Goal: Complete application form: Complete application form

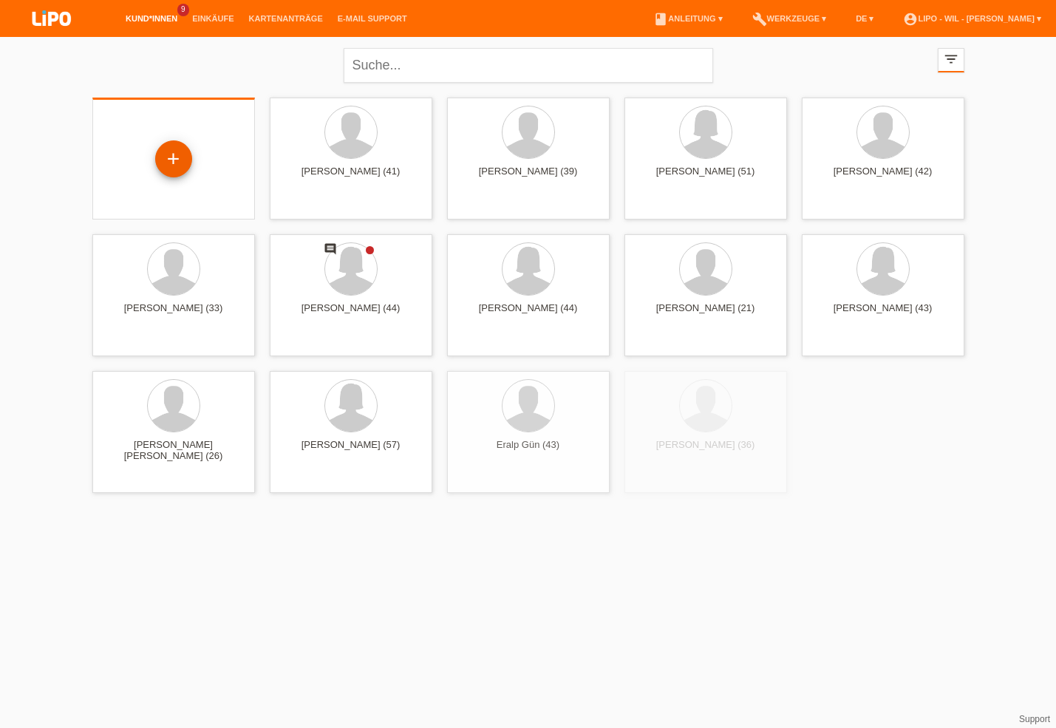
click at [168, 170] on div "+" at bounding box center [173, 158] width 35 height 25
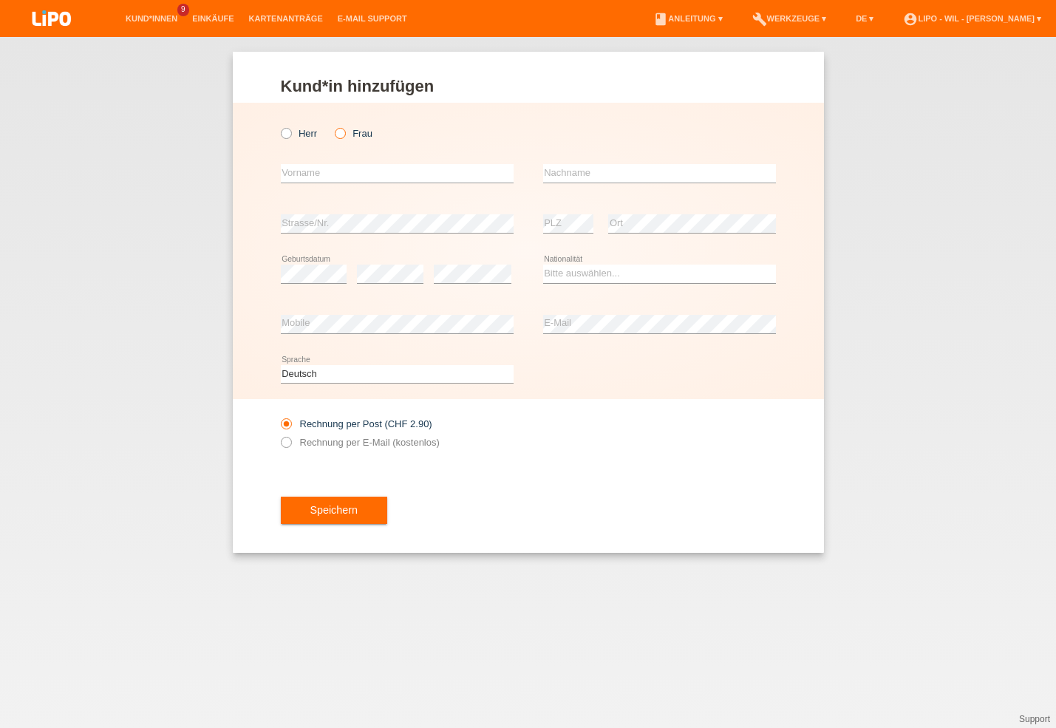
click at [332, 126] on icon at bounding box center [332, 126] width 0 height 0
click at [338, 132] on input "Frau" at bounding box center [340, 133] width 10 height 10
radio input "true"
click at [335, 174] on input "text" at bounding box center [397, 173] width 233 height 18
click at [331, 444] on label "Rechnung per E-Mail (kostenlos)" at bounding box center [360, 442] width 159 height 11
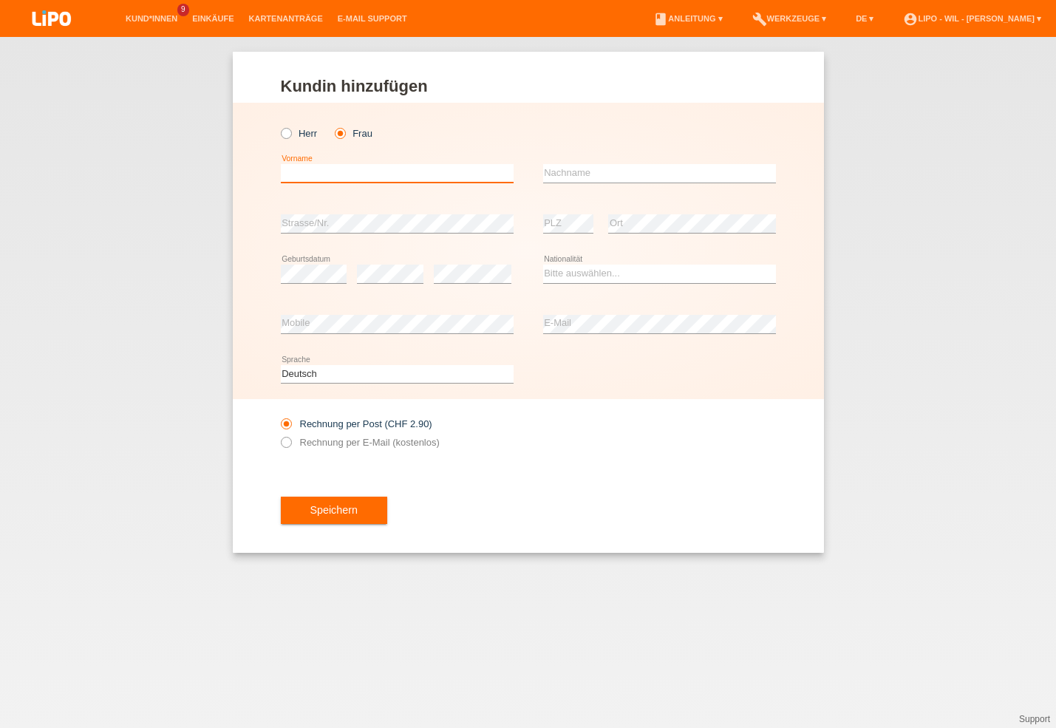
click at [313, 174] on input "text" at bounding box center [397, 173] width 233 height 18
click at [284, 171] on input "bBischof" at bounding box center [397, 173] width 233 height 18
type input "[DEMOGRAPHIC_DATA]"
drag, startPoint x: 384, startPoint y: 181, endPoint x: 266, endPoint y: 181, distance: 118.2
click at [281, 181] on input "[DEMOGRAPHIC_DATA]" at bounding box center [397, 173] width 233 height 18
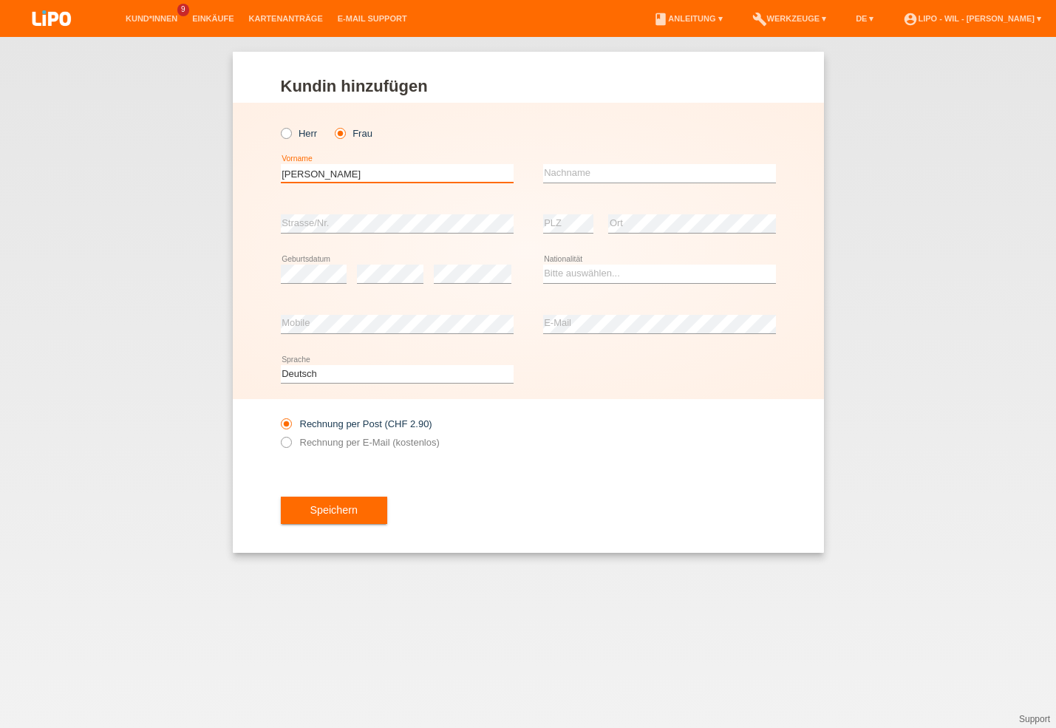
type input "[PERSON_NAME]"
click at [574, 171] on input "text" at bounding box center [659, 173] width 233 height 18
type input "[DEMOGRAPHIC_DATA]"
click at [295, 265] on div "error Geburtsdatum" at bounding box center [314, 274] width 66 height 50
click at [422, 252] on div "error" at bounding box center [390, 274] width 66 height 50
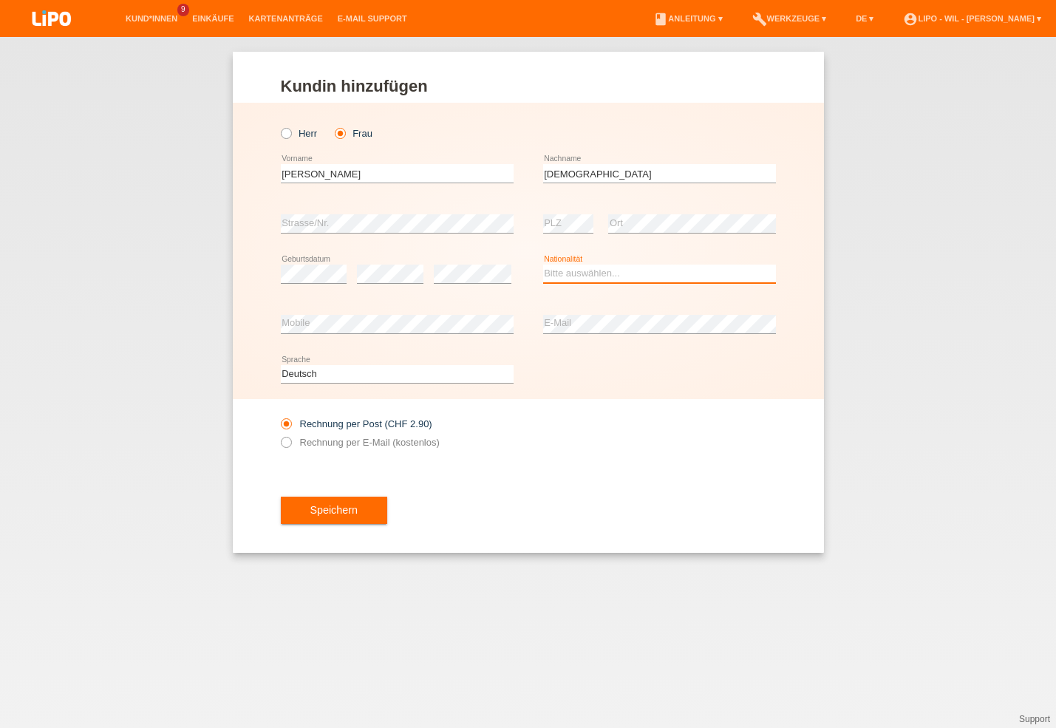
click at [617, 270] on select "Bitte auswählen... Schweiz Deutschland Liechtenstein Österreich ------------ Af…" at bounding box center [659, 274] width 233 height 18
select select "CH"
click at [0, 0] on option "Schweiz" at bounding box center [0, 0] width 0 height 0
click at [341, 314] on div "error Mobile" at bounding box center [397, 324] width 233 height 50
click at [278, 434] on icon at bounding box center [278, 434] width 0 height 0
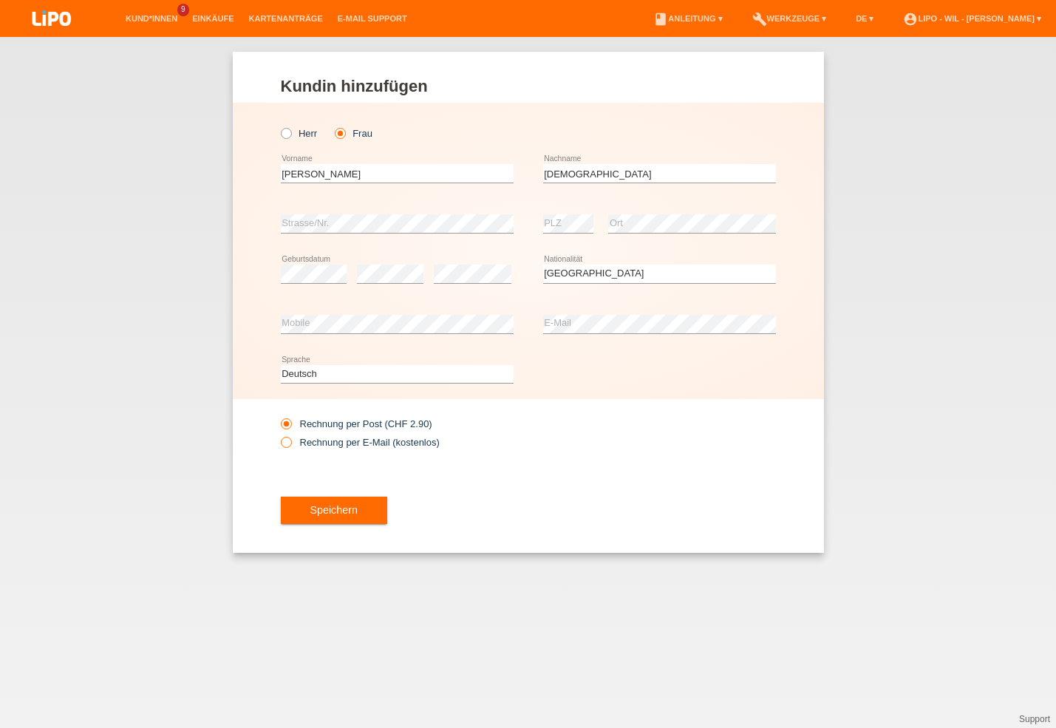
click at [288, 445] on input "Rechnung per E-Mail (kostenlos)" at bounding box center [286, 446] width 10 height 18
radio input "true"
click at [300, 426] on label "Rechnung per Post (CHF 2.90)" at bounding box center [356, 423] width 151 height 11
click at [290, 426] on input "Rechnung per Post (CHF 2.90)" at bounding box center [286, 427] width 10 height 18
radio input "true"
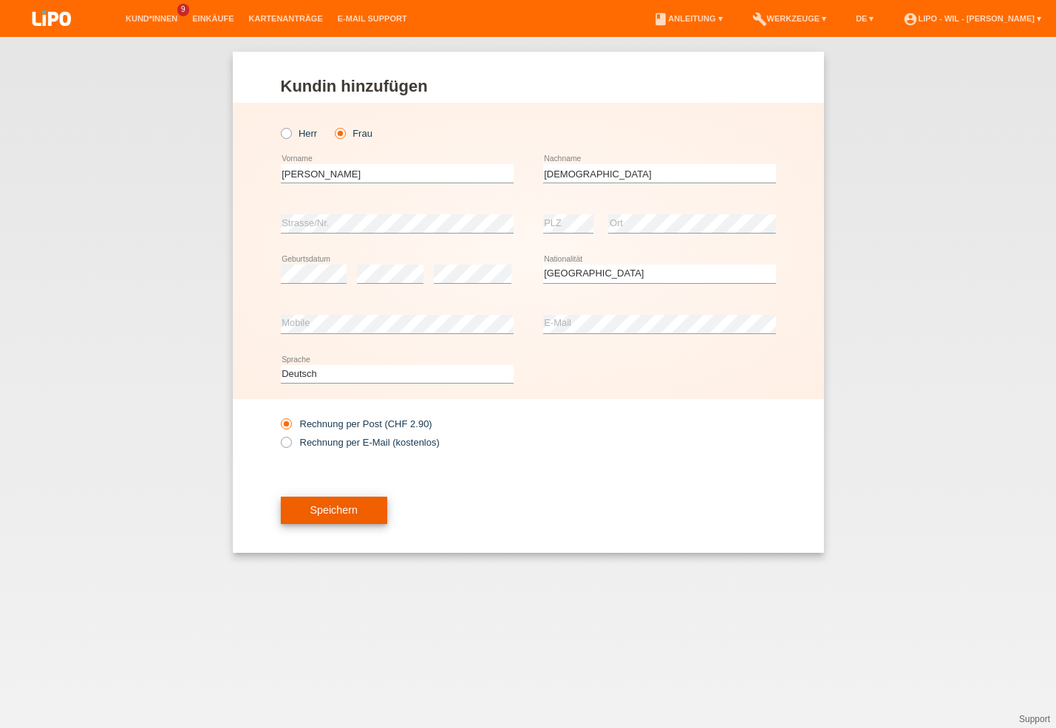
click at [331, 521] on button "Speichern" at bounding box center [334, 511] width 106 height 28
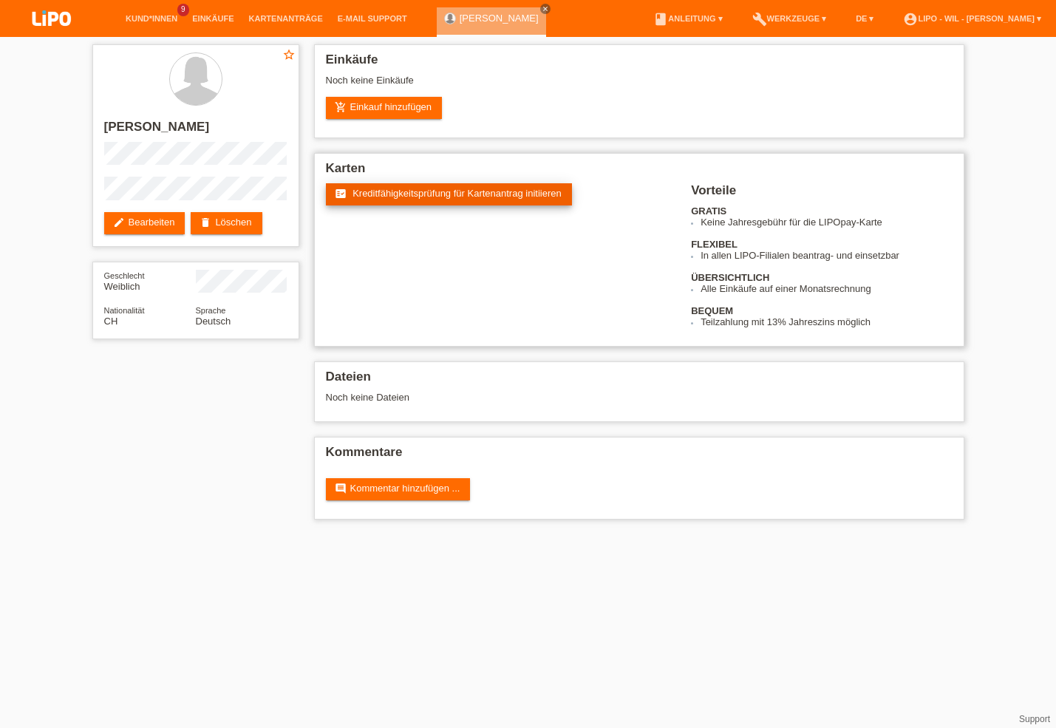
click at [419, 202] on link "fact_check Kreditfähigkeitsprüfung für Kartenantrag initiieren" at bounding box center [449, 194] width 246 height 22
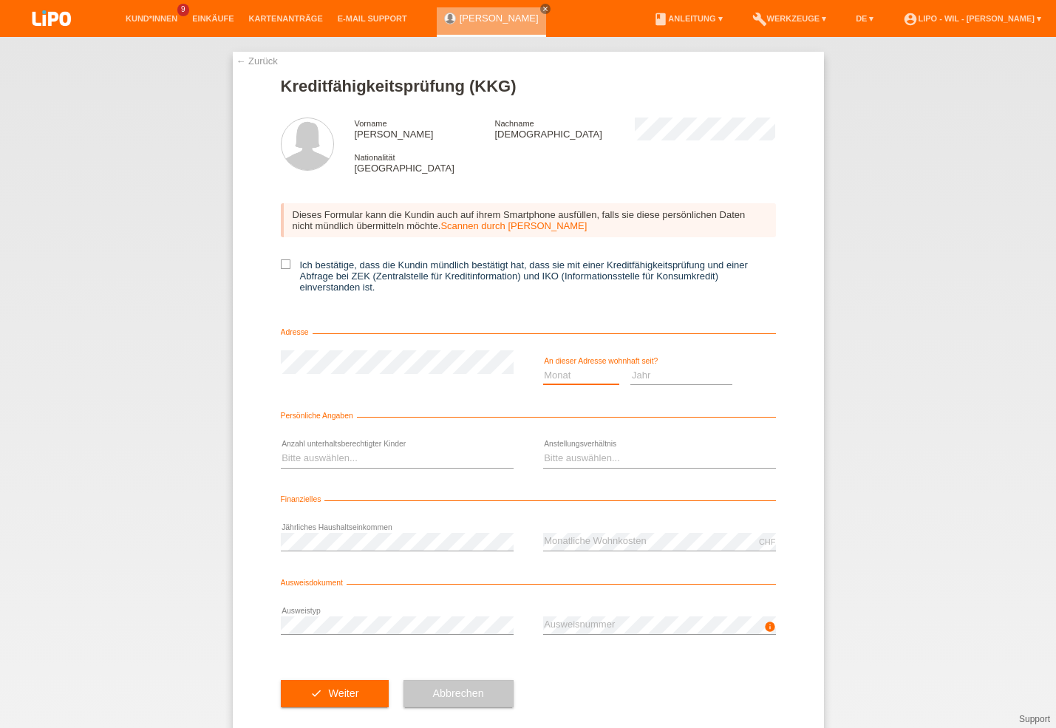
click at [543, 366] on select "Monat 01 02 03 04 05 06 07 08 09 10" at bounding box center [581, 375] width 77 height 18
click at [650, 383] on select "Jahr 2025 2024 2023 2022 2021 2020 2019 2018 2017 2016 2015 2014 2013 2012 2011…" at bounding box center [681, 375] width 102 height 18
select select "2013"
click at [0, 0] on option "2013" at bounding box center [0, 0] width 0 height 0
click at [543, 366] on select "Monat 01 02 03 04 05 06 07 08 09 10" at bounding box center [581, 375] width 77 height 18
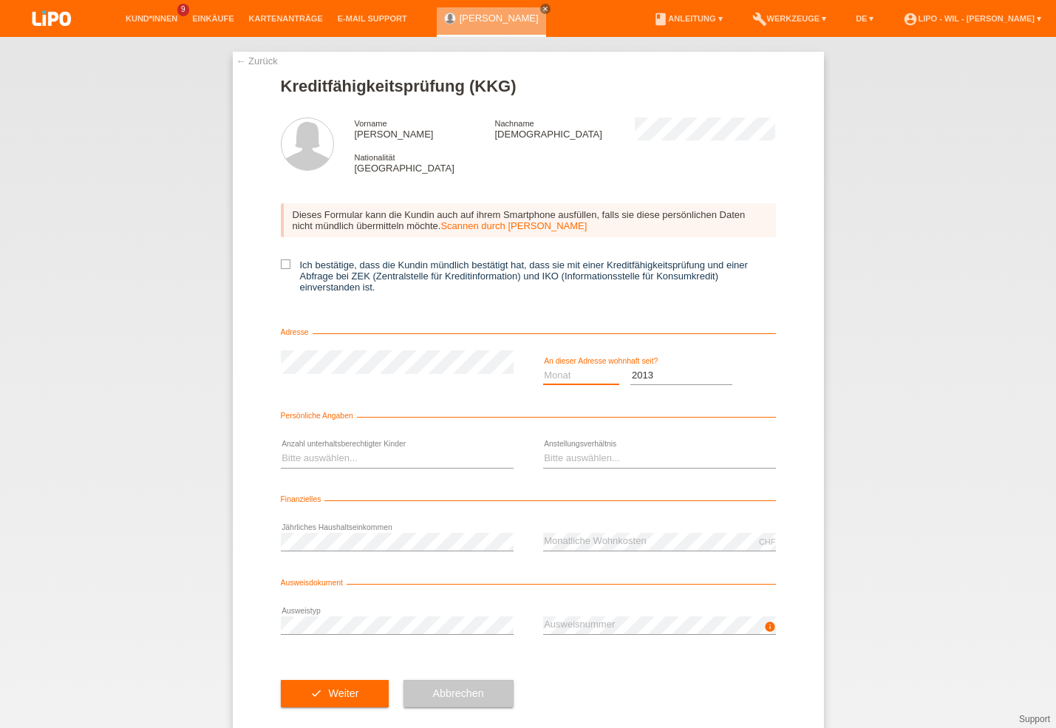
select select "10"
click at [0, 0] on option "10" at bounding box center [0, 0] width 0 height 0
click at [281, 449] on select "Bitte auswählen... 0 1 2 3 4 5 6 7 8 9" at bounding box center [397, 458] width 233 height 18
click at [320, 459] on select "Bitte auswählen... 0 1 2 3 4 5 6 7 8 9" at bounding box center [397, 458] width 233 height 18
click at [543, 449] on select "Bitte auswählen... Unbefristet Befristet Lehrling/Student Pensioniert Nicht arb…" at bounding box center [659, 458] width 233 height 18
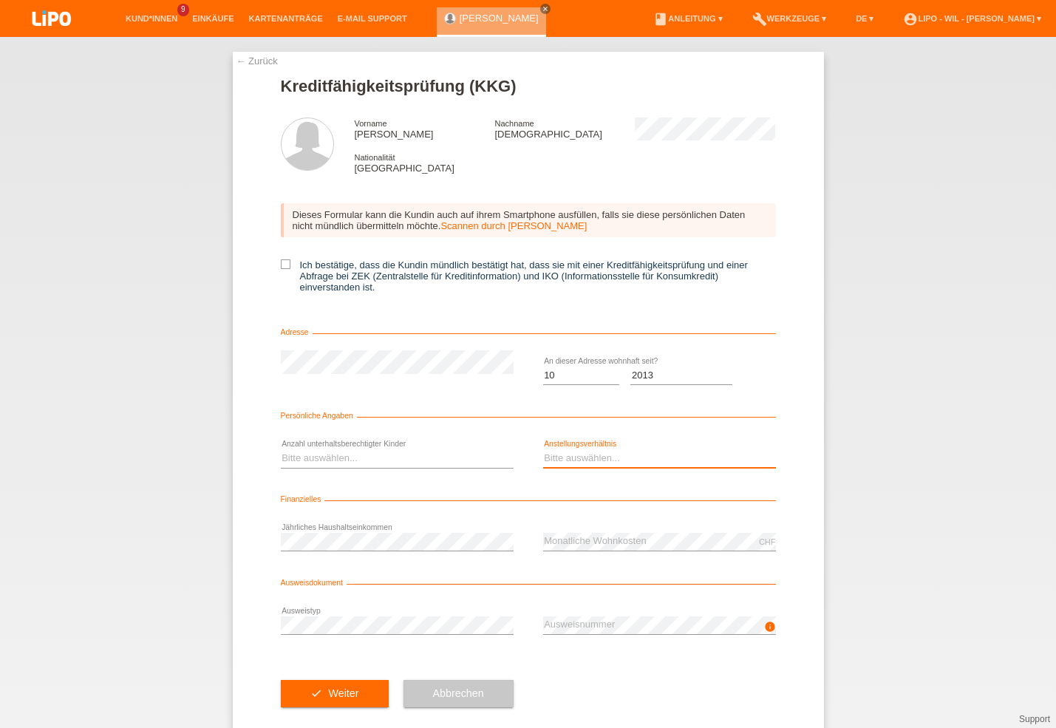
select select "INDEPENDENT"
click at [0, 0] on option "Selbständig" at bounding box center [0, 0] width 0 height 0
click at [373, 489] on form "Kreditfähigkeitsprüfung (KKG) Vorname Muriel Yvonne Nachname Bischof Nationalit…" at bounding box center [528, 406] width 495 height 659
click at [427, 500] on div "Finanzielles" at bounding box center [528, 502] width 495 height 15
click at [508, 20] on link "[PERSON_NAME]" at bounding box center [499, 18] width 79 height 11
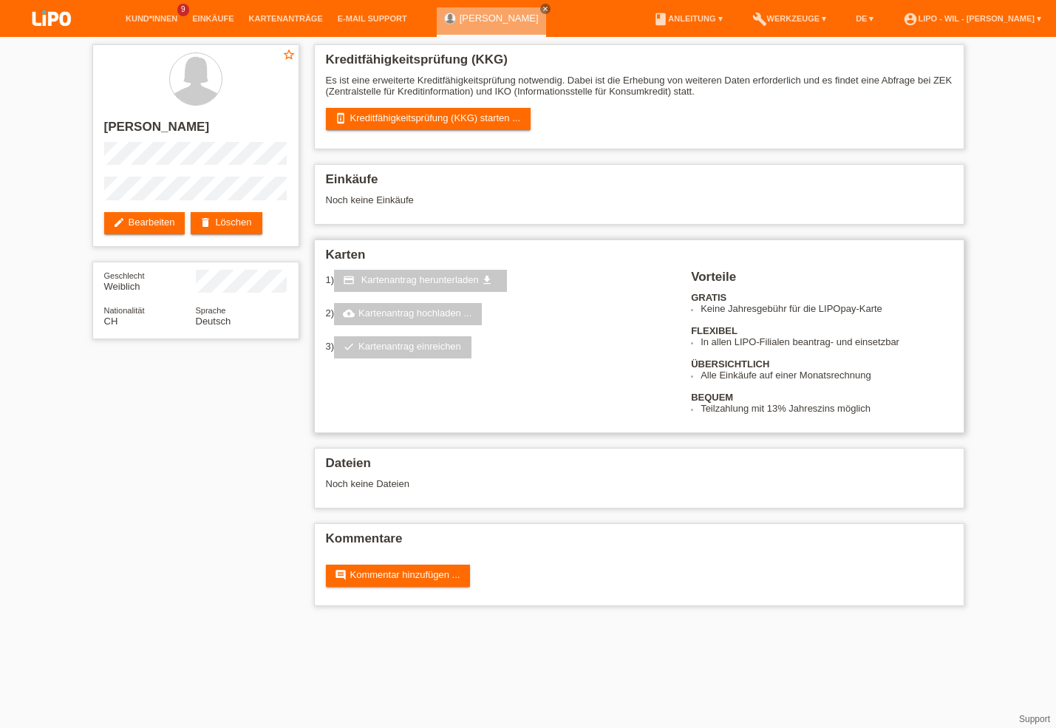
click at [450, 324] on link "cloud_upload Kartenantrag hochladen ..." at bounding box center [408, 314] width 148 height 22
click at [570, 344] on div "3) check Kartenantrag einreichen" at bounding box center [499, 347] width 347 height 22
click at [489, 123] on link "perm_device_information Kreditfähigkeitsprüfung (KKG) starten ..." at bounding box center [428, 119] width 205 height 22
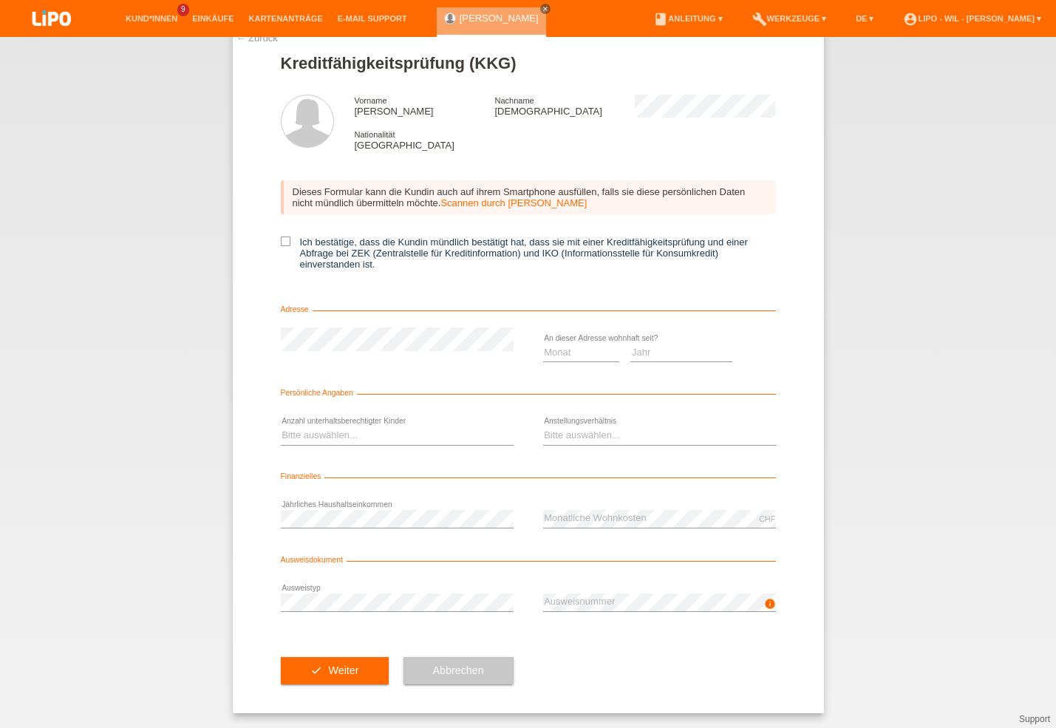
scroll to position [29, 0]
click at [580, 434] on select "Bitte auswählen... Unbefristet Befristet Lehrling/Student Pensioniert Nicht arb…" at bounding box center [659, 435] width 233 height 18
select select "INDEPENDENT"
click at [0, 0] on option "Selbständig" at bounding box center [0, 0] width 0 height 0
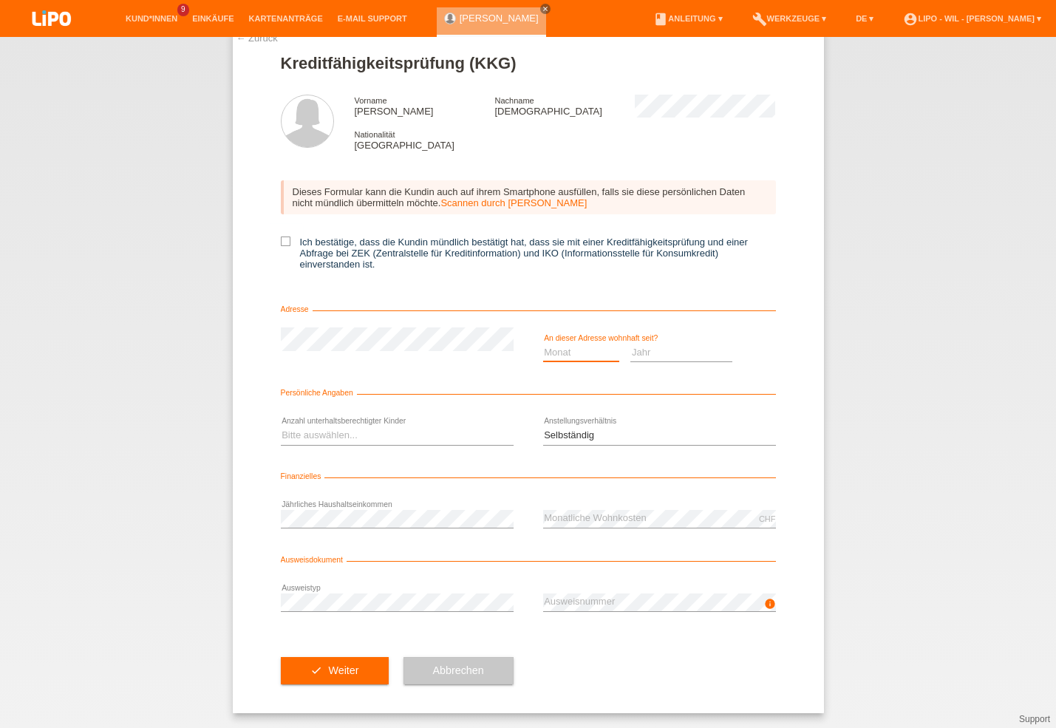
click at [592, 347] on select "Monat 01 02 03 04 05 06 07 08 09 10" at bounding box center [581, 353] width 77 height 18
select select "10"
click at [0, 0] on option "10" at bounding box center [0, 0] width 0 height 0
click at [686, 347] on select "Jahr 2025 2024 2023 2022 2021 2020 2019 2018 2017 2016 2015 2014 2013 2012 2011…" at bounding box center [681, 353] width 102 height 18
select select "2013"
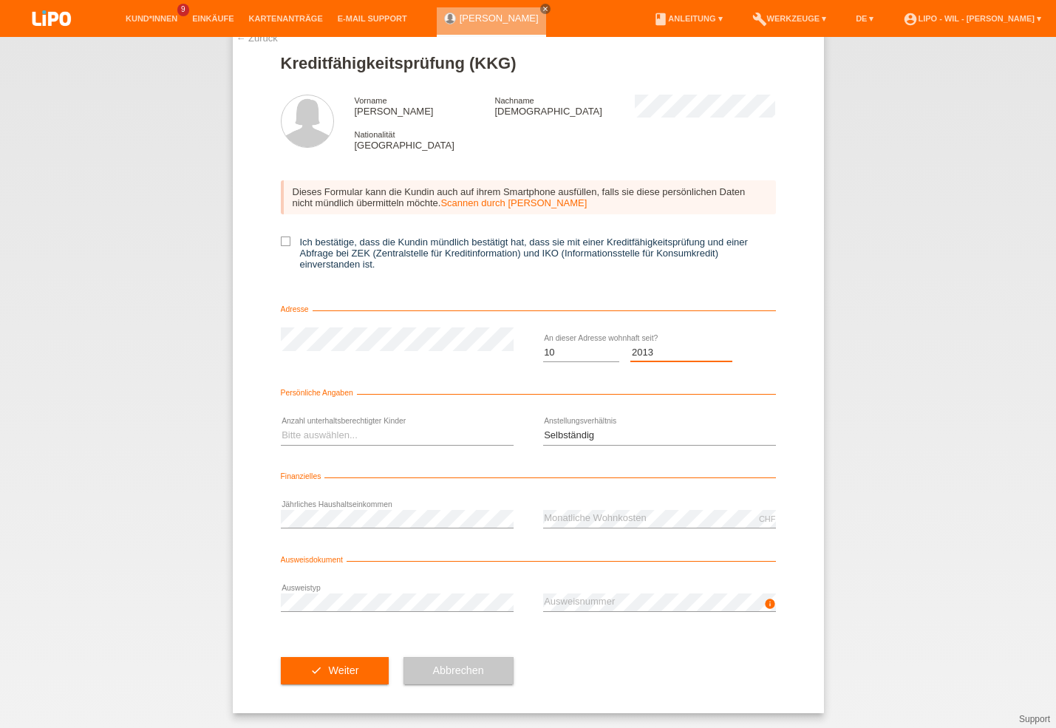
click at [0, 0] on option "2013" at bounding box center [0, 0] width 0 height 0
click at [321, 665] on button "check Weiter" at bounding box center [335, 671] width 108 height 28
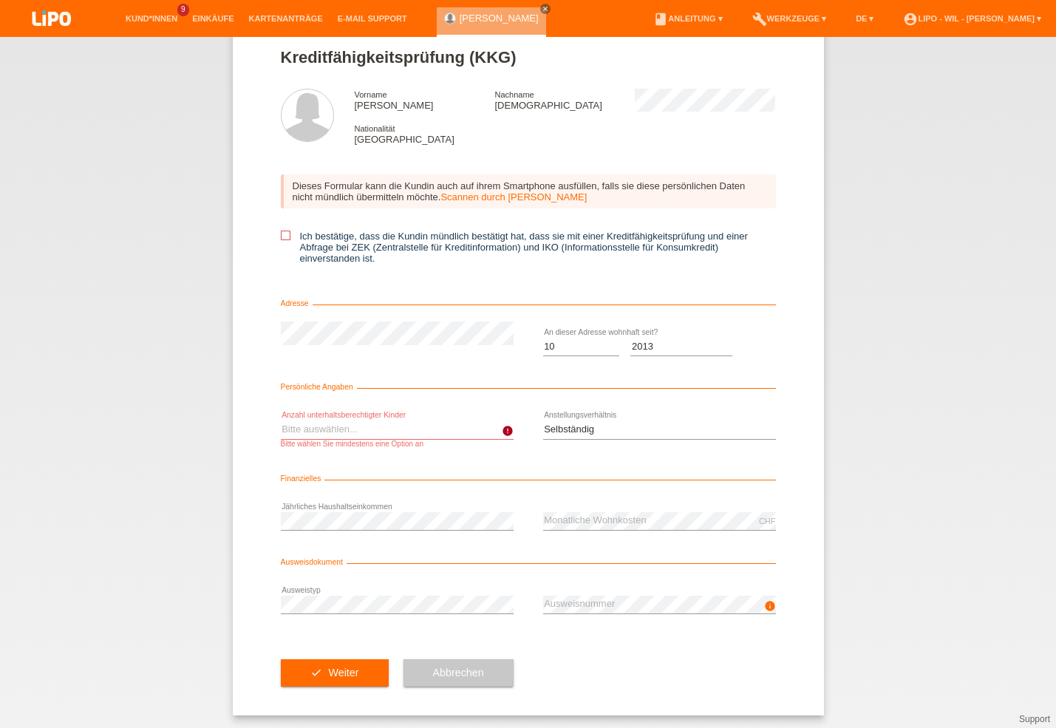
click at [332, 241] on label "Ich bestätige, dass die Kundin mündlich bestätigt hat, dass sie mit einer Kredi…" at bounding box center [528, 247] width 495 height 33
click at [290, 240] on input "Ich bestätige, dass die Kundin mündlich bestätigt hat, dass sie mit einer Kredi…" at bounding box center [286, 236] width 10 height 10
checkbox input "true"
click at [306, 669] on button "check Weiter" at bounding box center [335, 673] width 108 height 28
click at [281, 420] on select "Bitte auswählen... 0 1 2 3 4 5 6 7 8 9" at bounding box center [397, 429] width 233 height 18
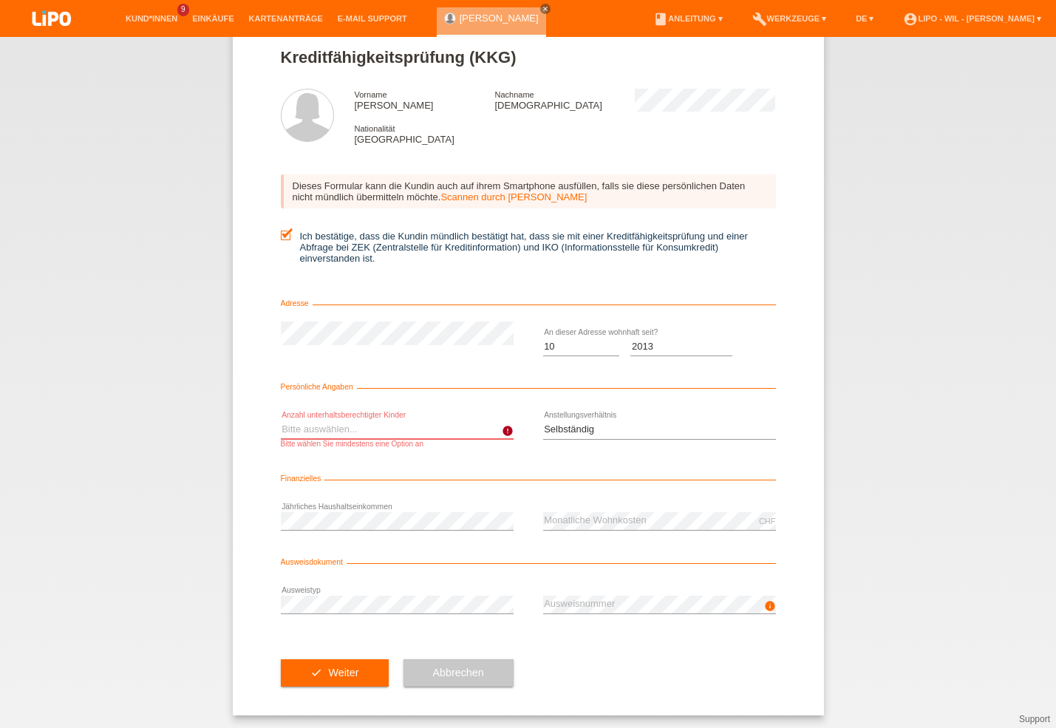
select select "0"
click at [0, 0] on option "0" at bounding box center [0, 0] width 0 height 0
click at [335, 687] on button "check Weiter" at bounding box center [335, 673] width 108 height 28
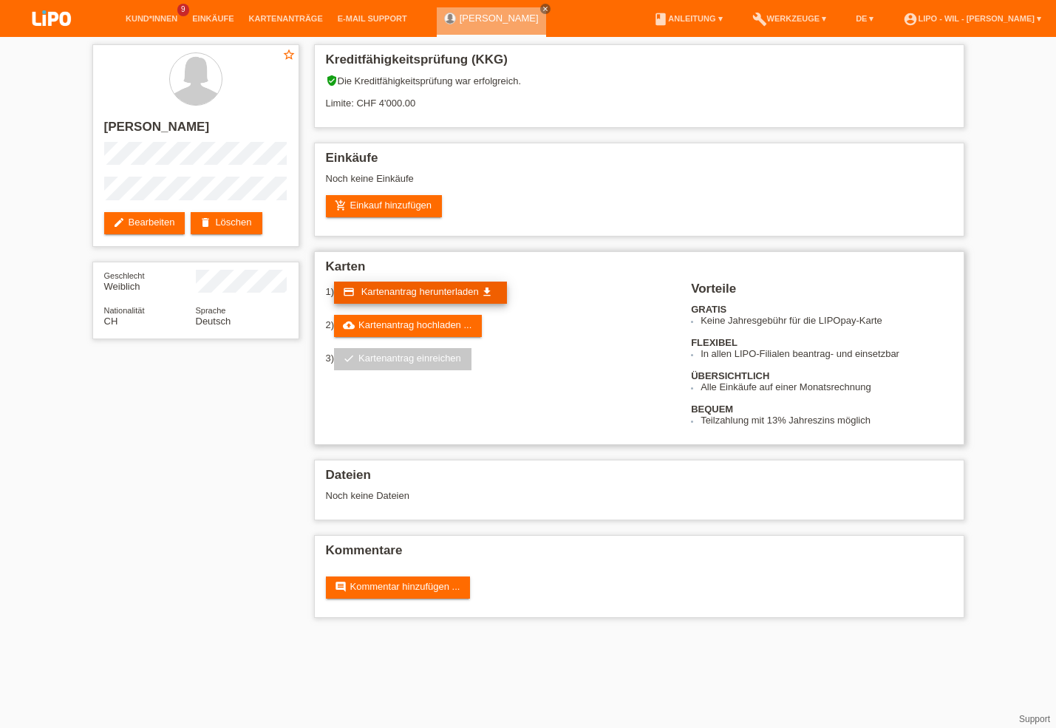
click at [474, 295] on span "Kartenantrag herunterladen" at bounding box center [419, 291] width 117 height 11
click at [493, 298] on icon "get_app" at bounding box center [487, 292] width 12 height 12
click at [457, 291] on span "Kartenantrag herunterladen" at bounding box center [419, 291] width 117 height 11
click at [431, 324] on link "cloud_upload Kartenantrag hochladen ..." at bounding box center [408, 326] width 148 height 22
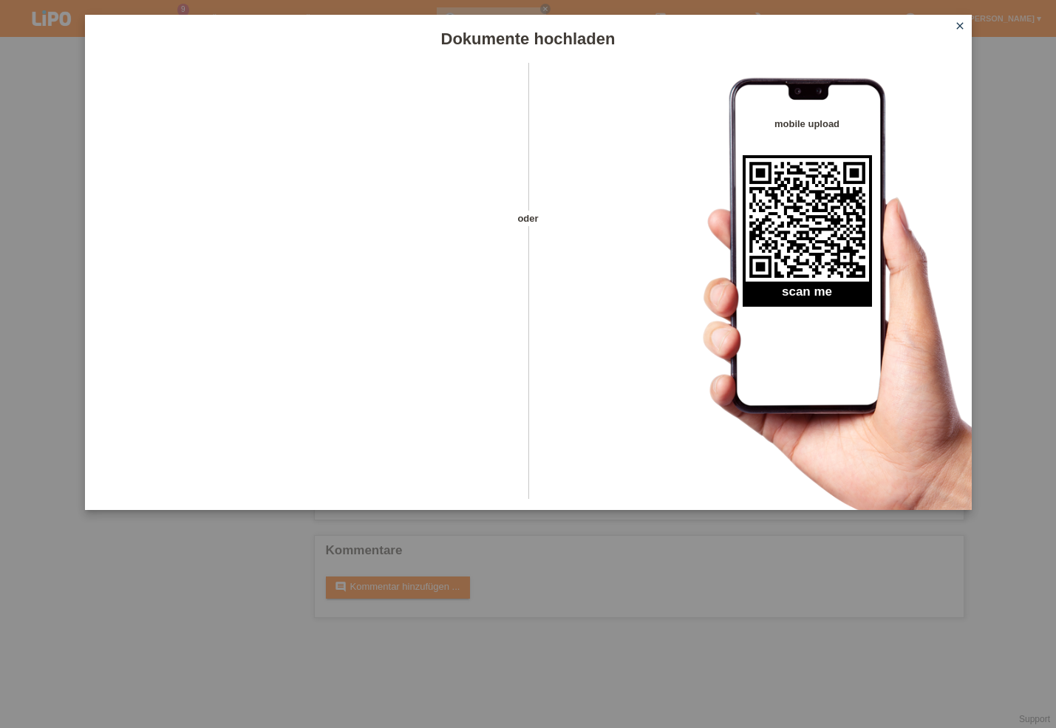
click at [567, 685] on div "Dokumente hochladen oder mobile upload scan me close" at bounding box center [528, 364] width 1056 height 728
click at [957, 23] on icon "close" at bounding box center [960, 26] width 12 height 12
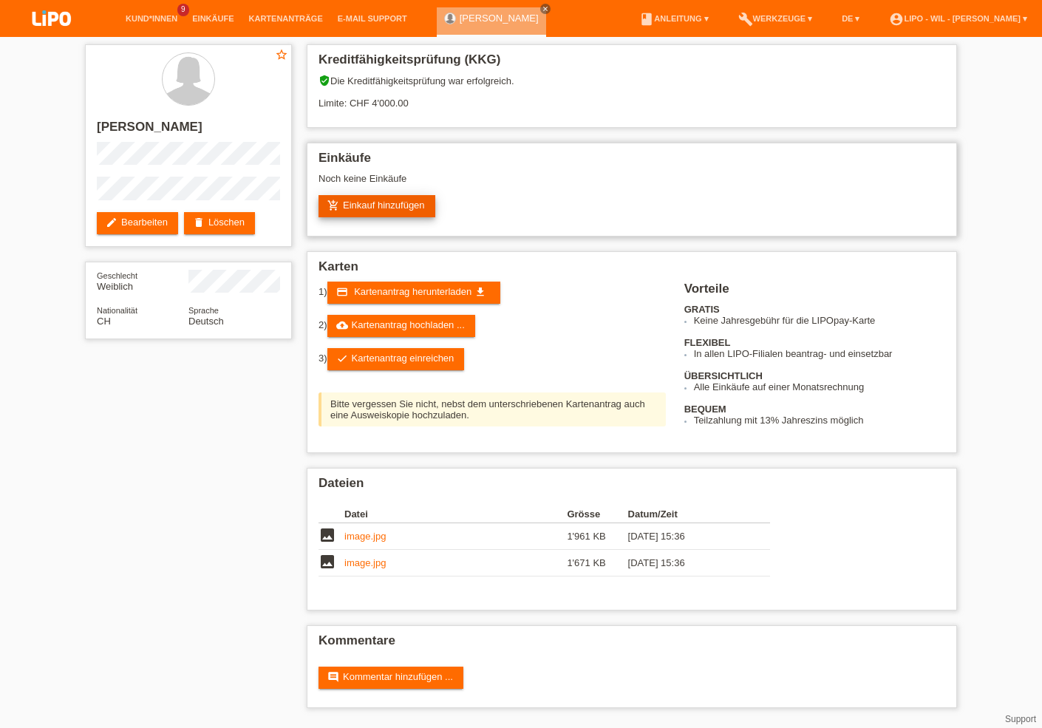
click at [355, 215] on link "add_shopping_cart Einkauf hinzufügen" at bounding box center [376, 206] width 117 height 22
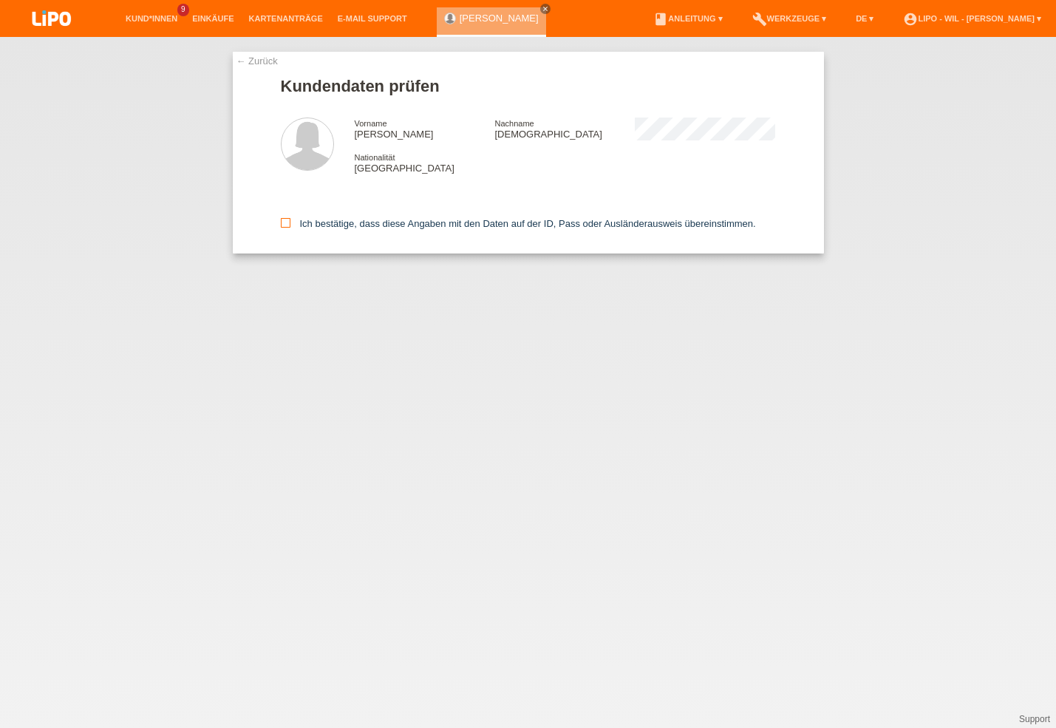
click at [327, 229] on label "Ich bestätige, dass diese Angaben mit den Daten auf der ID, Pass oder Ausländer…" at bounding box center [518, 223] width 475 height 11
click at [290, 228] on input "Ich bestätige, dass diese Angaben mit den Daten auf der ID, Pass oder Ausländer…" at bounding box center [286, 223] width 10 height 10
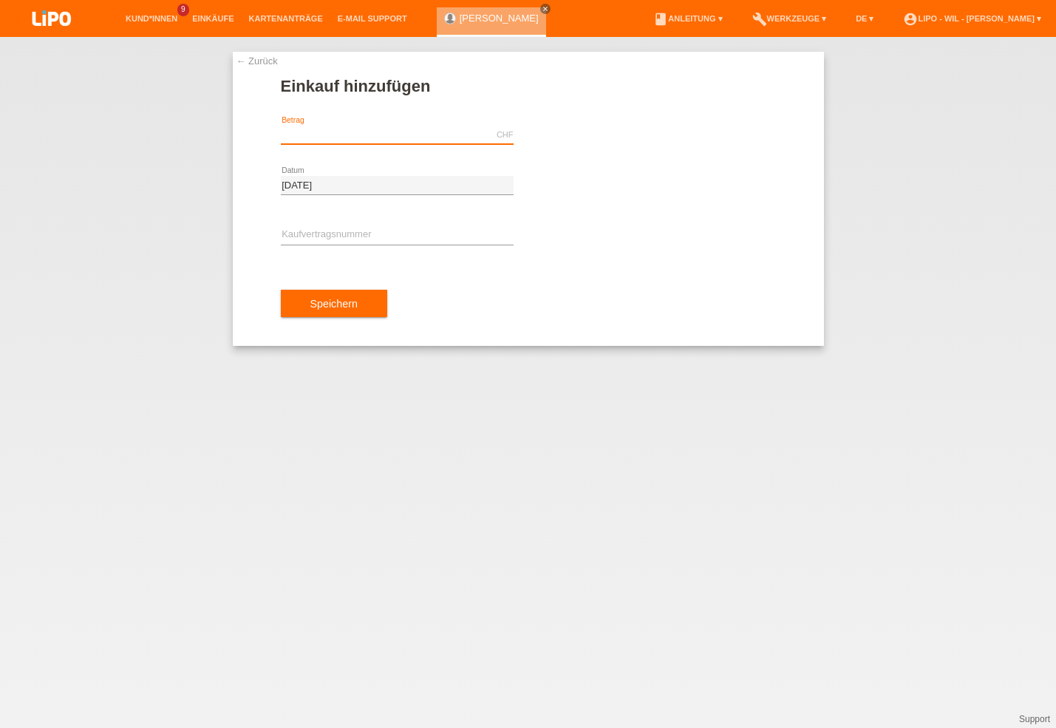
click at [398, 135] on input "text" at bounding box center [397, 135] width 233 height 18
type input "1599.25"
click at [452, 226] on div "error Kaufvertragsnummer" at bounding box center [397, 236] width 233 height 50
click at [412, 236] on input "text" at bounding box center [397, 235] width 233 height 18
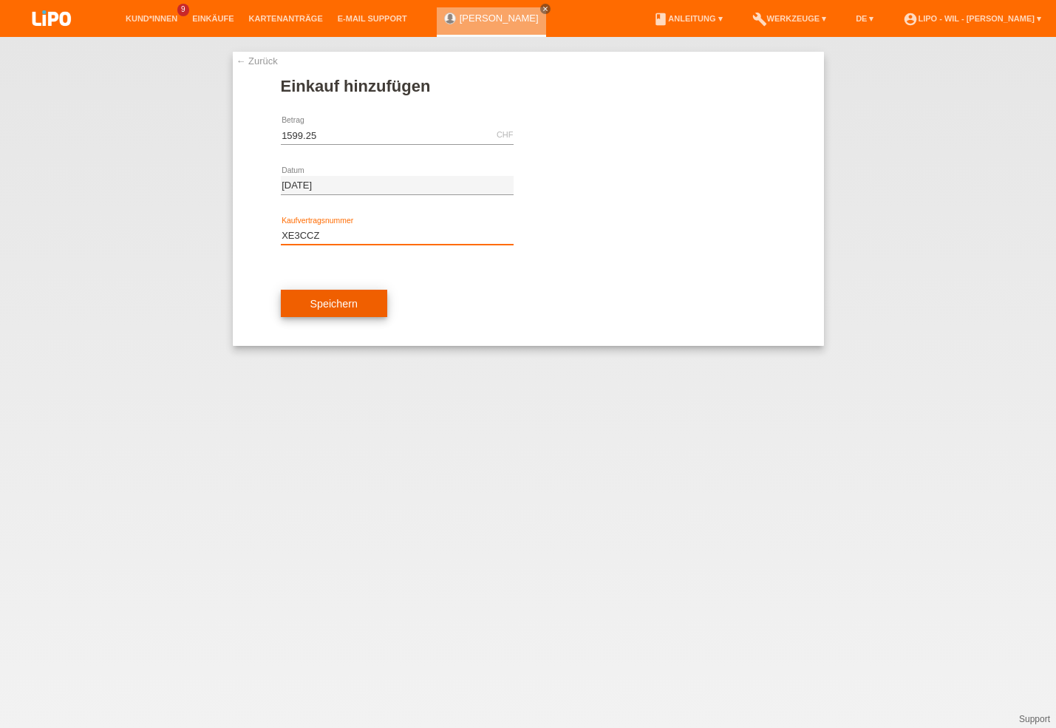
type input "XE3CCZ"
click at [361, 313] on button "Speichern" at bounding box center [334, 304] width 106 height 28
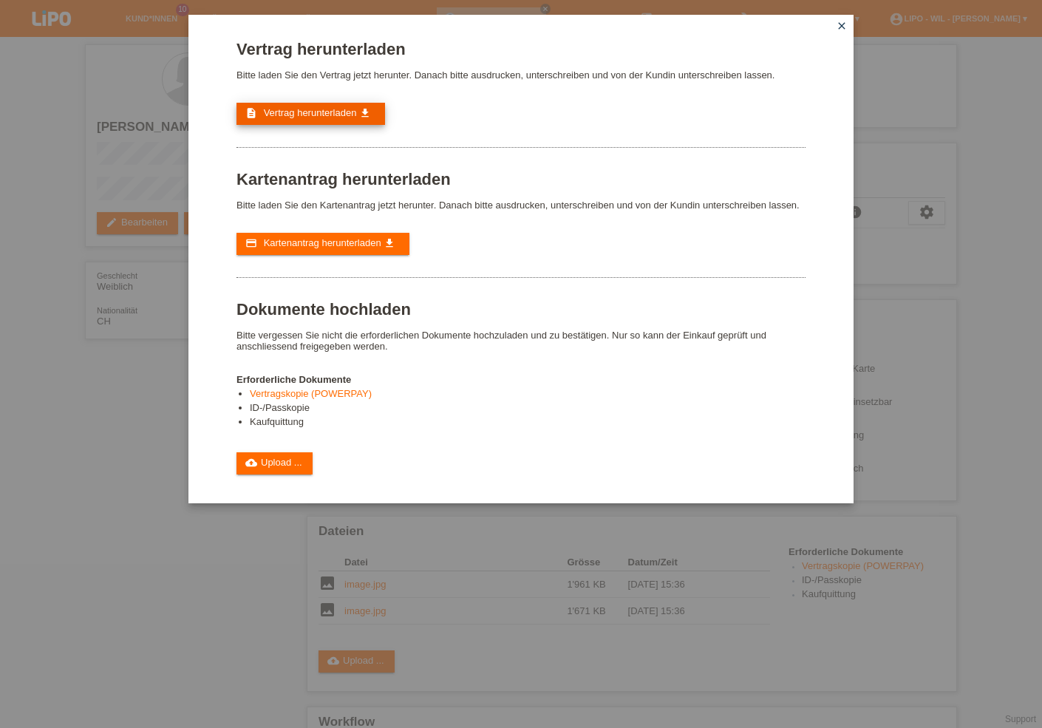
click at [252, 112] on icon "description" at bounding box center [251, 113] width 12 height 12
click at [355, 248] on span "Kartenantrag herunterladen" at bounding box center [322, 242] width 117 height 11
click at [246, 641] on div "Vertrag herunterladen Bitte laden Sie den Vertrag jetzt herunter. Danach bitte …" at bounding box center [521, 364] width 1042 height 728
click at [278, 610] on div "Vertrag herunterladen Bitte laden Sie den Vertrag jetzt herunter. Danach bitte …" at bounding box center [521, 364] width 1042 height 728
drag, startPoint x: 143, startPoint y: 347, endPoint x: 528, endPoint y: 154, distance: 430.9
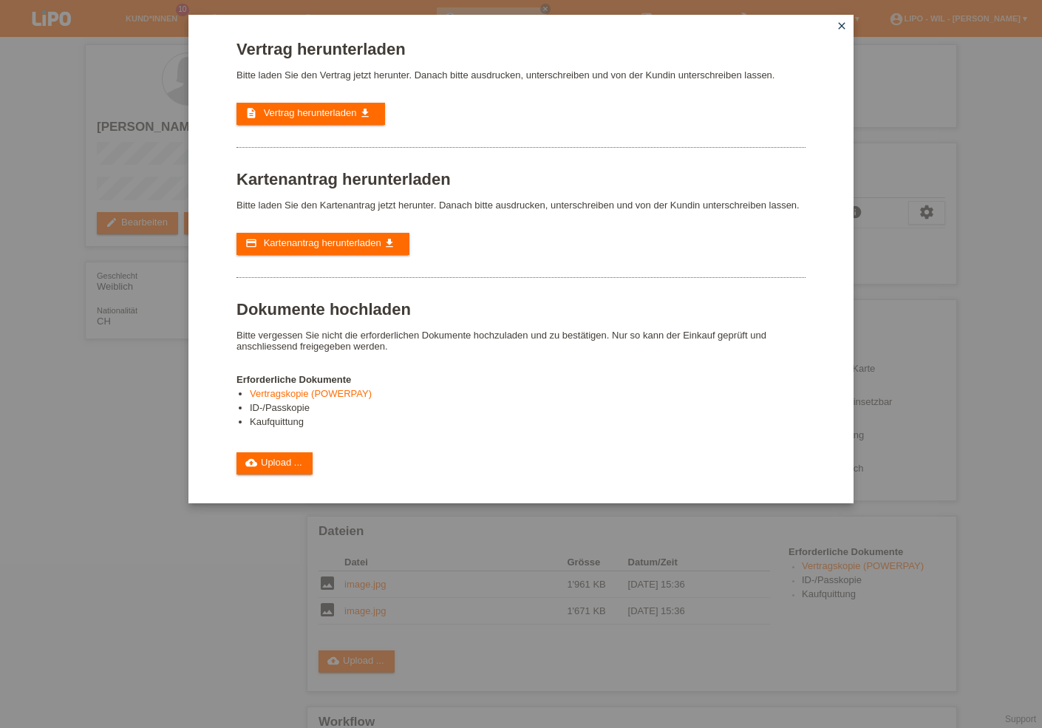
click at [142, 347] on div "Vertrag herunterladen Bitte laden Sie den Vertrag jetzt herunter. Danach bitte …" at bounding box center [521, 364] width 1042 height 728
click at [836, 27] on icon "close" at bounding box center [842, 26] width 12 height 12
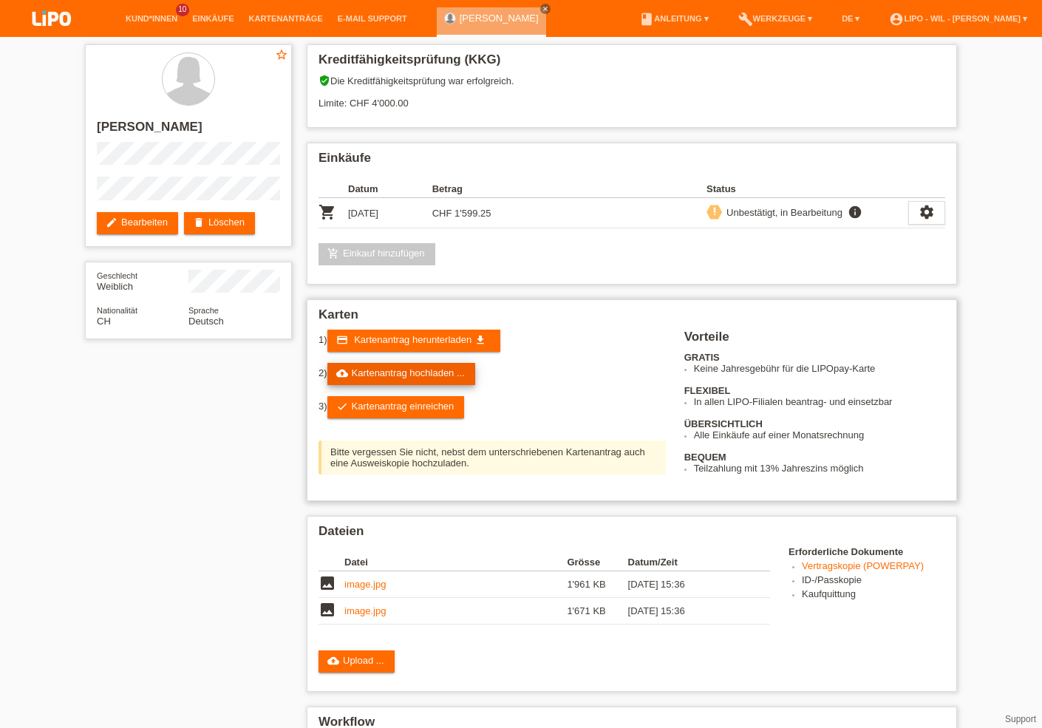
click at [474, 378] on link "cloud_upload Kartenantrag hochladen ..." at bounding box center [401, 374] width 148 height 22
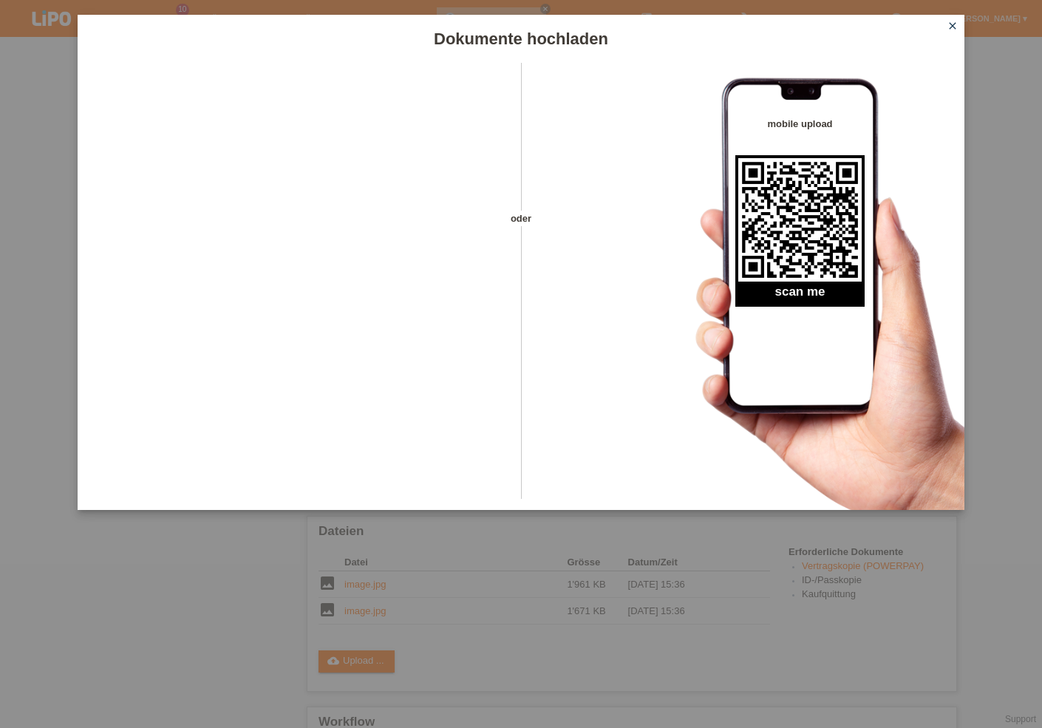
click at [310, 645] on div "Dokumente hochladen oder mobile upload scan me close" at bounding box center [521, 364] width 1042 height 728
click at [956, 30] on icon "close" at bounding box center [952, 26] width 12 height 12
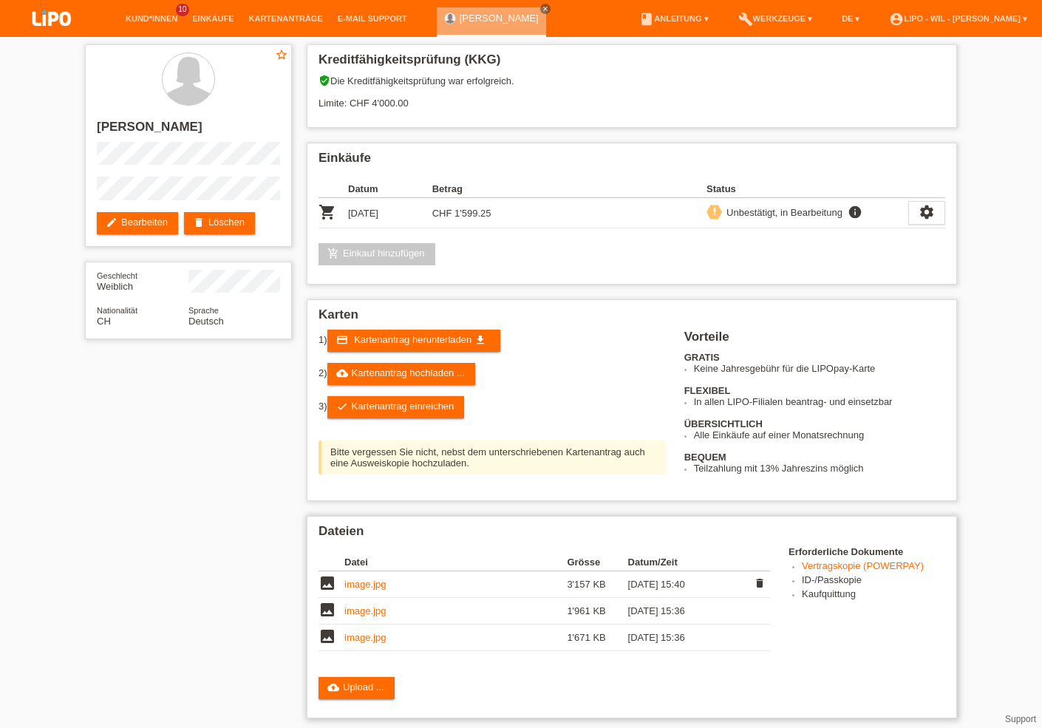
click at [361, 590] on link "image.jpg" at bounding box center [364, 584] width 41 height 11
click at [386, 616] on link "image.jpg" at bounding box center [364, 610] width 41 height 11
click at [352, 643] on link "image.jpg" at bounding box center [364, 637] width 41 height 11
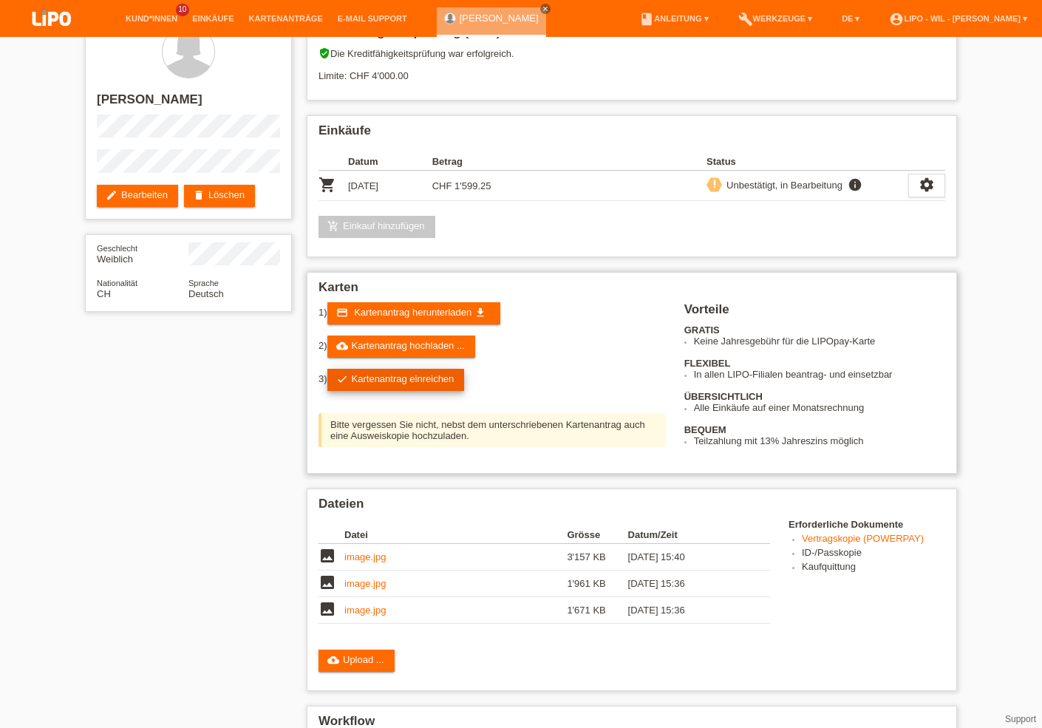
scroll to position [26, 0]
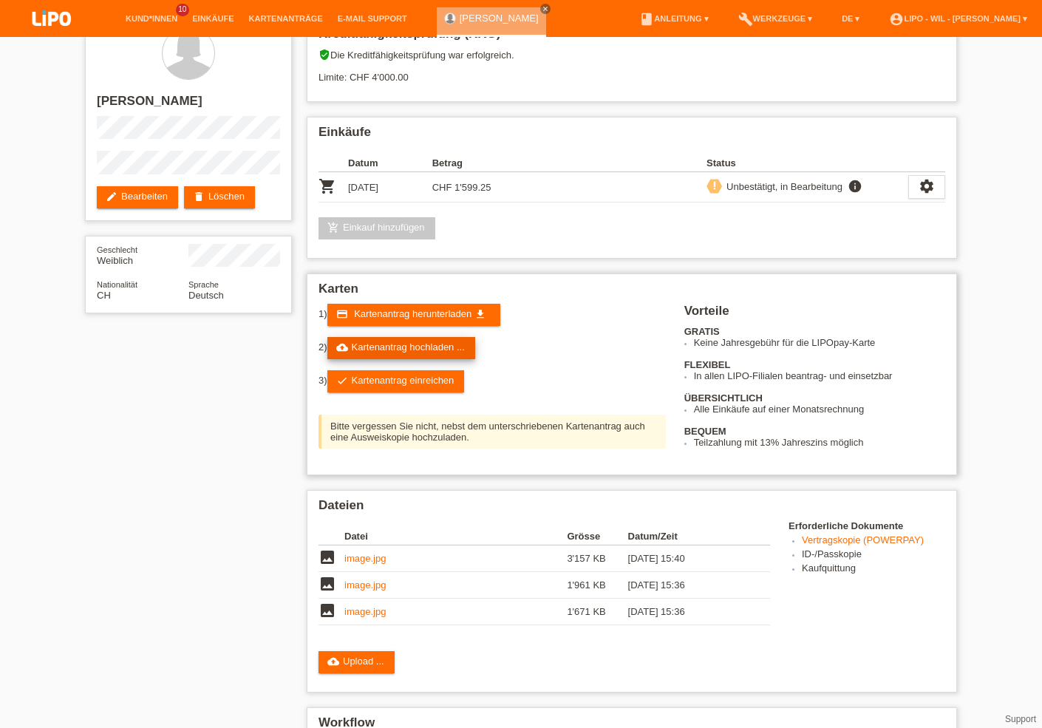
click at [429, 358] on link "cloud_upload Kartenantrag hochladen ..." at bounding box center [401, 348] width 148 height 22
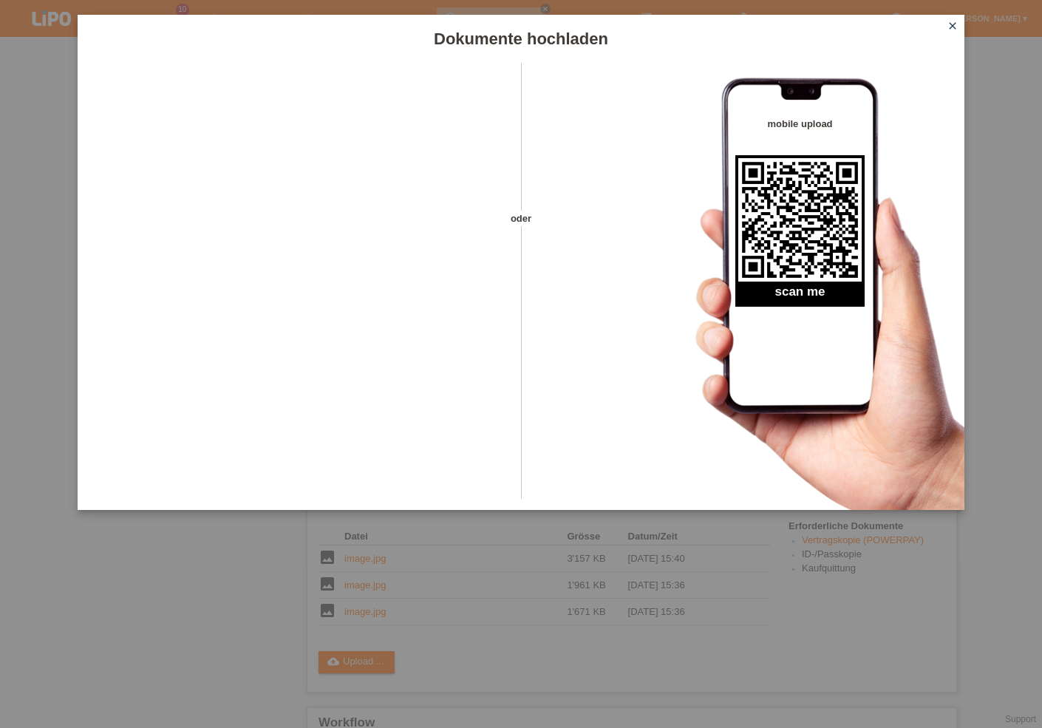
click at [390, 568] on div "Dokumente hochladen oder mobile upload scan me close" at bounding box center [521, 364] width 1042 height 728
click at [953, 24] on icon "close" at bounding box center [952, 26] width 12 height 12
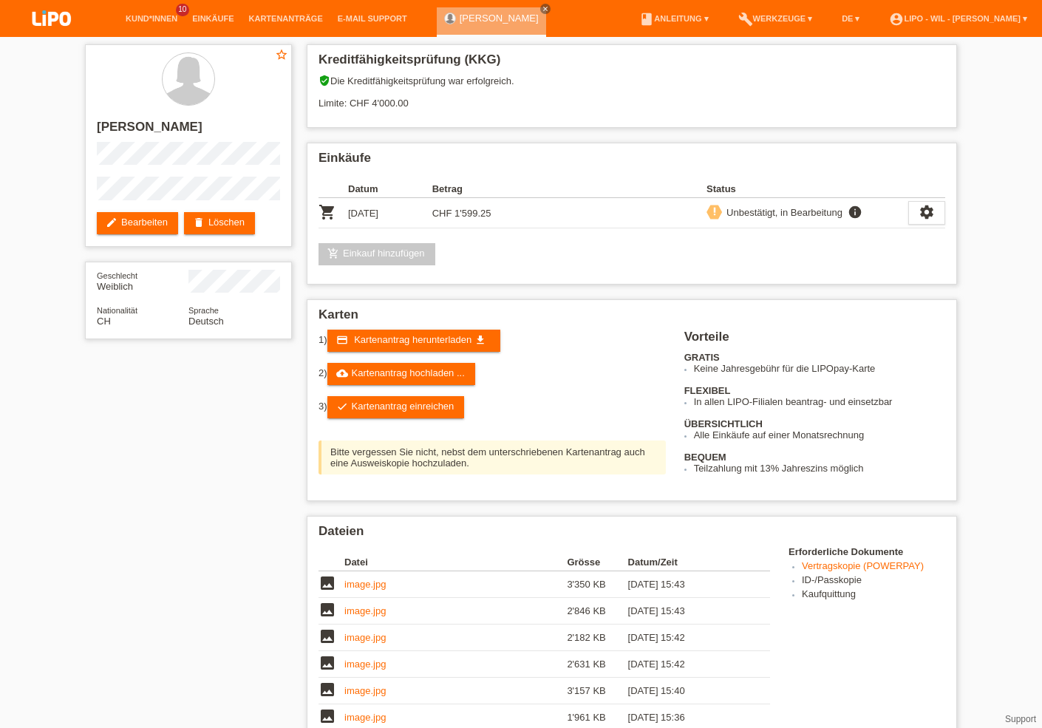
scroll to position [27, 0]
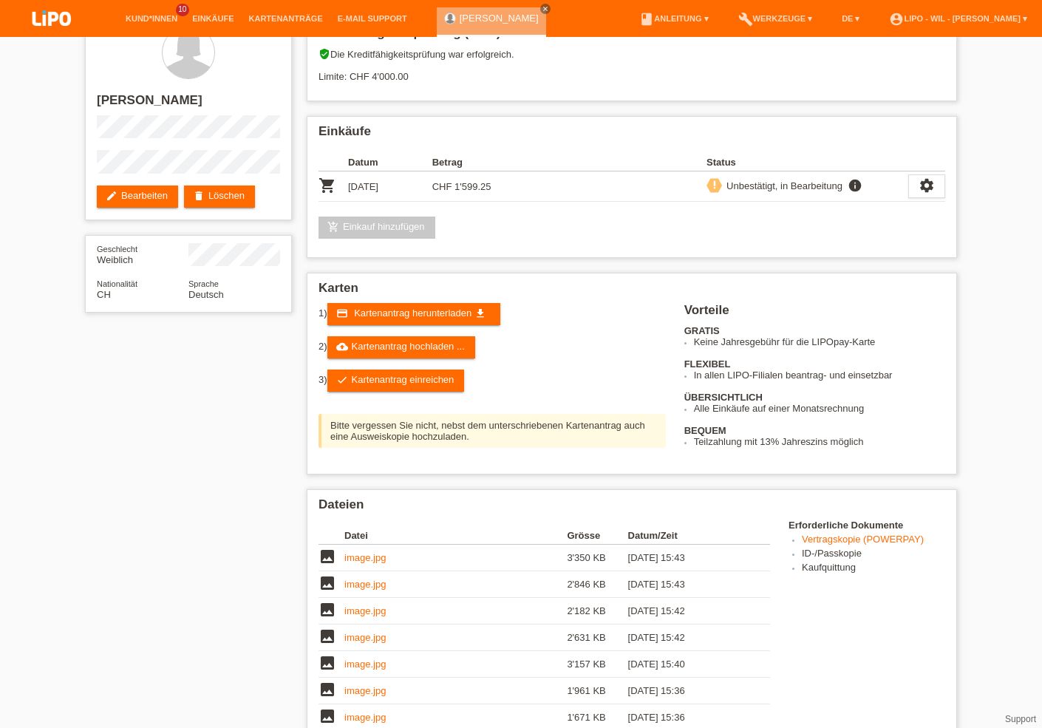
click at [380, 389] on link "check Kartenantrag einreichen" at bounding box center [395, 380] width 137 height 22
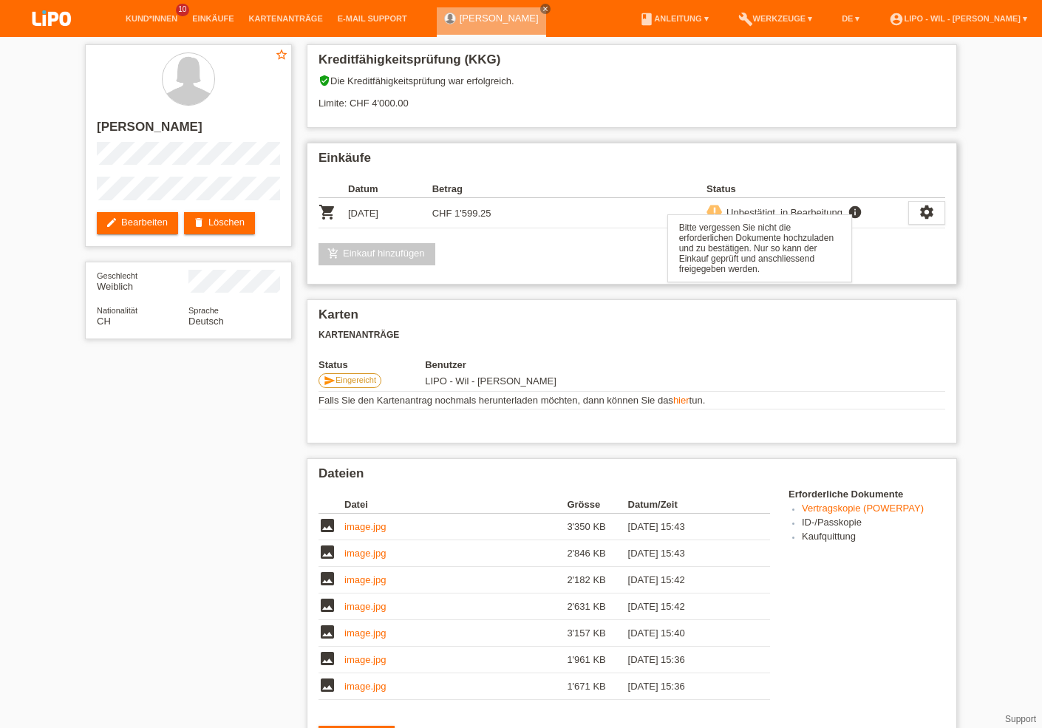
click at [860, 213] on icon "info" at bounding box center [855, 212] width 18 height 15
click at [926, 219] on icon "settings" at bounding box center [926, 212] width 16 height 16
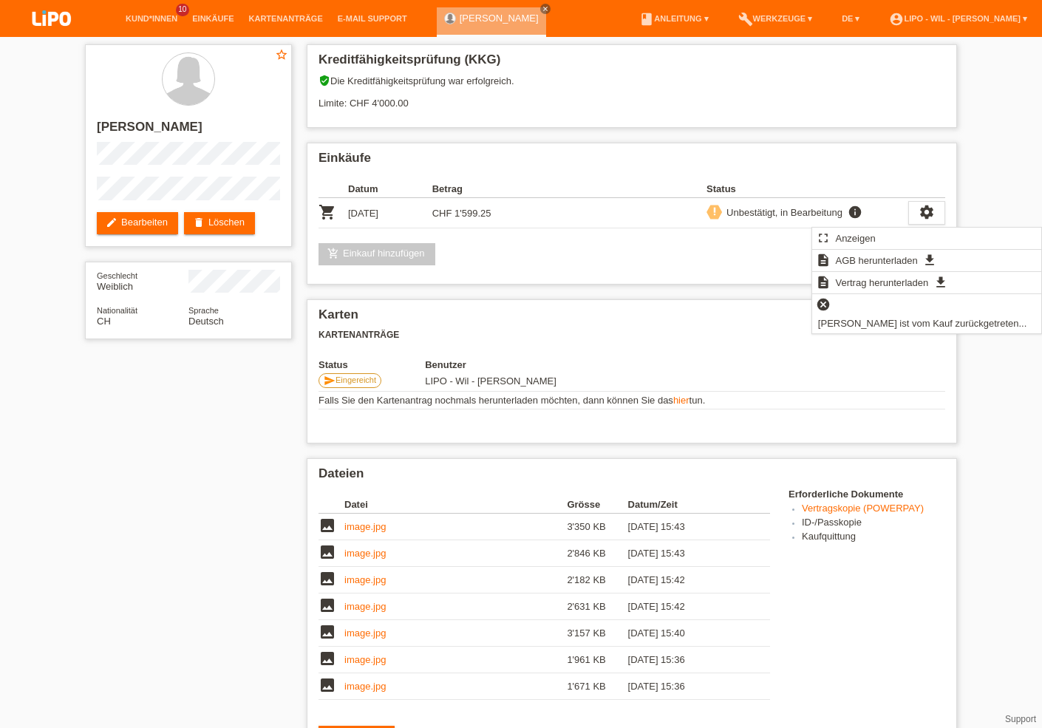
click at [990, 146] on div "star_border Muriel Yvonne Bischof edit Bearbeiten delete Löschen Geschlecht Wei…" at bounding box center [521, 532] width 1042 height 990
click at [1012, 381] on div "star_border Muriel Yvonne Bischof edit Bearbeiten delete Löschen Geschlecht Wei…" at bounding box center [521, 532] width 1042 height 990
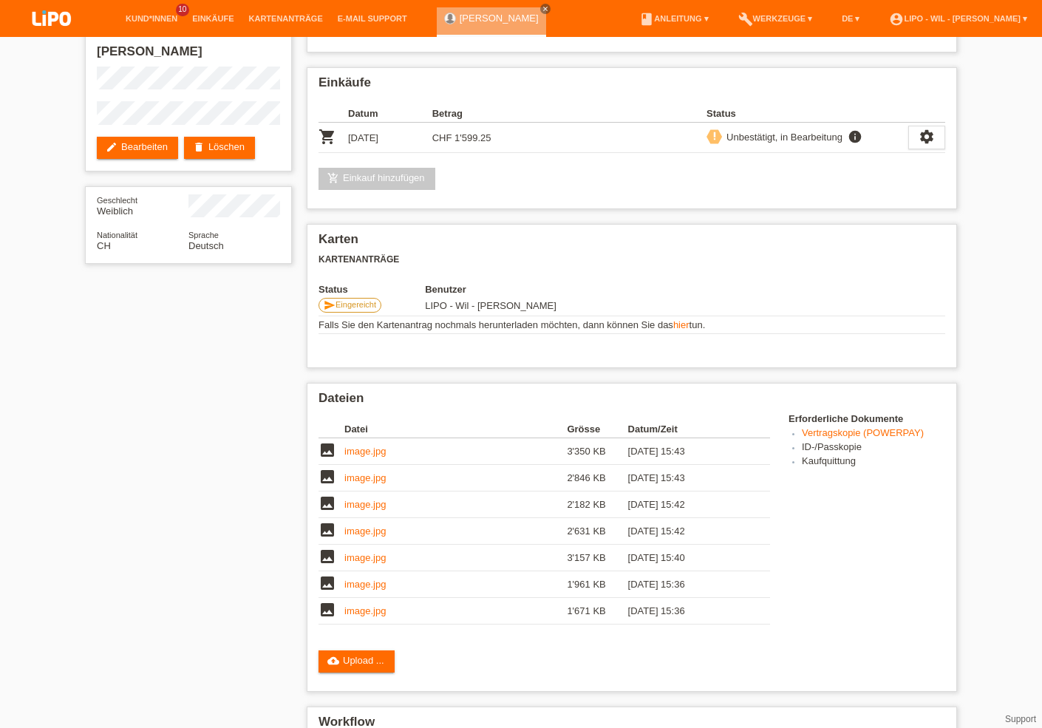
scroll to position [79, 0]
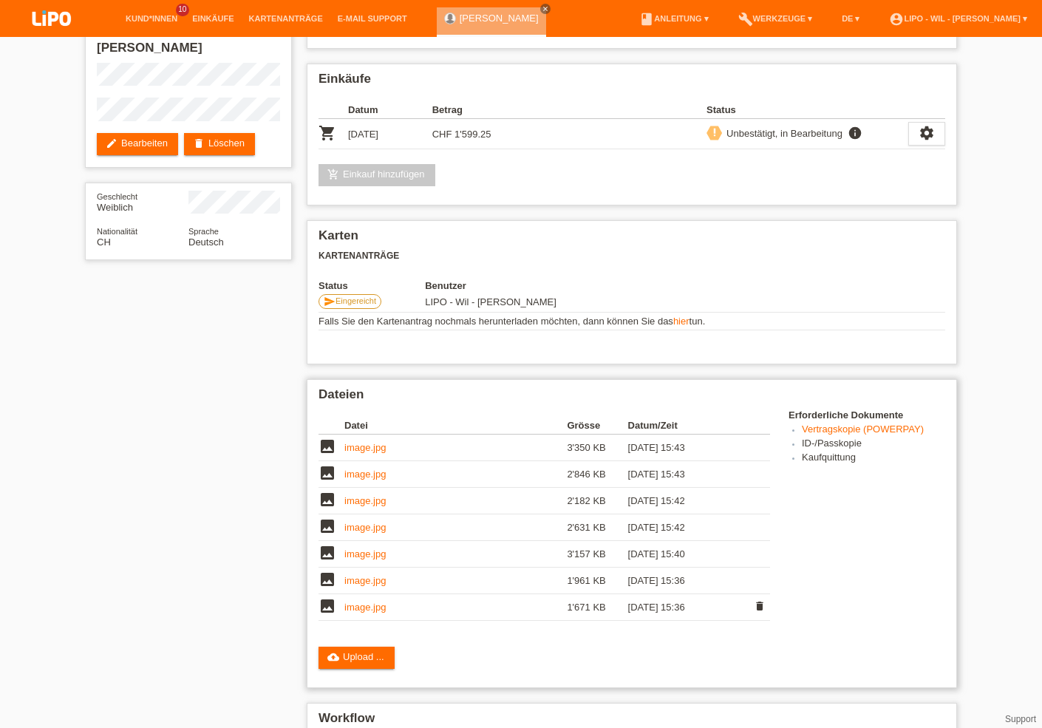
click at [361, 606] on td "image.jpg" at bounding box center [455, 607] width 222 height 27
click at [326, 614] on icon "image" at bounding box center [327, 606] width 18 height 18
click at [374, 613] on link "image.jpg" at bounding box center [364, 606] width 41 height 11
click at [381, 586] on link "image.jpg" at bounding box center [364, 580] width 41 height 11
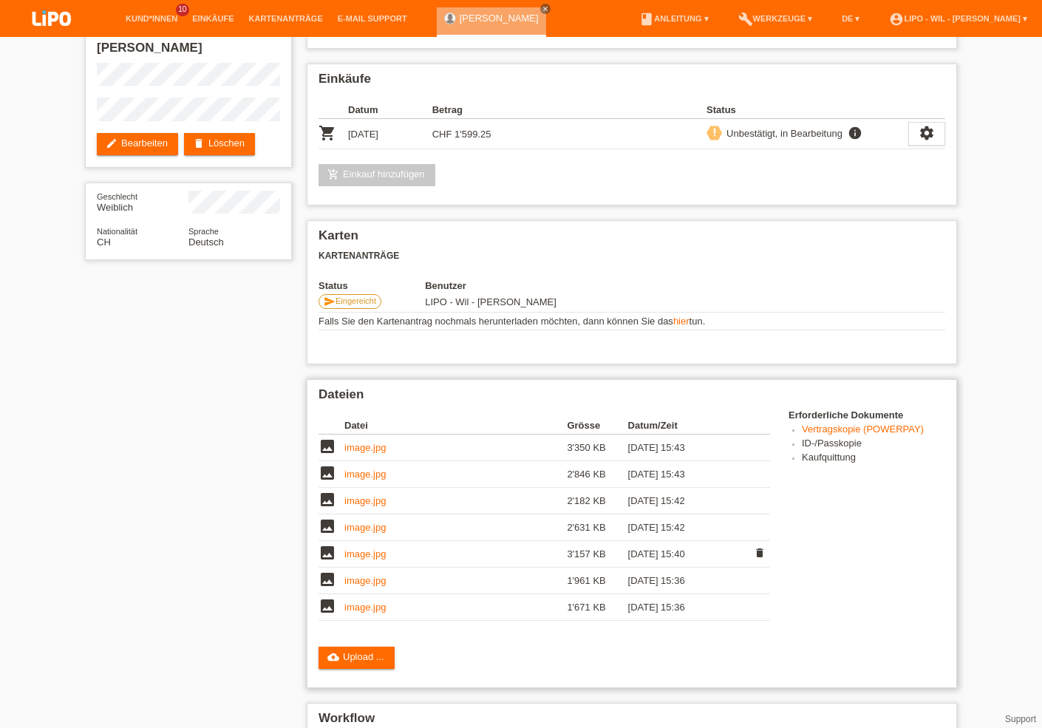
click at [359, 553] on link "image.jpg" at bounding box center [364, 553] width 41 height 11
click at [372, 530] on link "image.jpg" at bounding box center [364, 527] width 41 height 11
click at [375, 504] on link "image.jpg" at bounding box center [364, 500] width 41 height 11
click at [382, 480] on link "image.jpg" at bounding box center [364, 473] width 41 height 11
click at [369, 453] on link "image.jpg" at bounding box center [364, 447] width 41 height 11
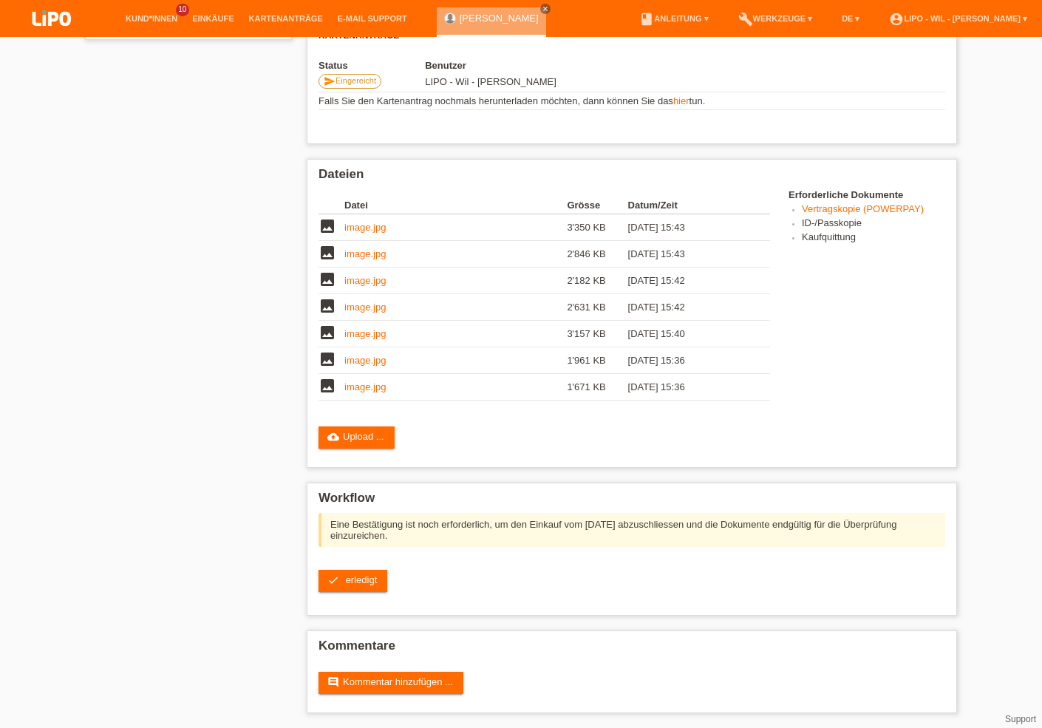
scroll to position [309, 0]
click at [344, 439] on link "cloud_upload Upload ..." at bounding box center [356, 437] width 76 height 22
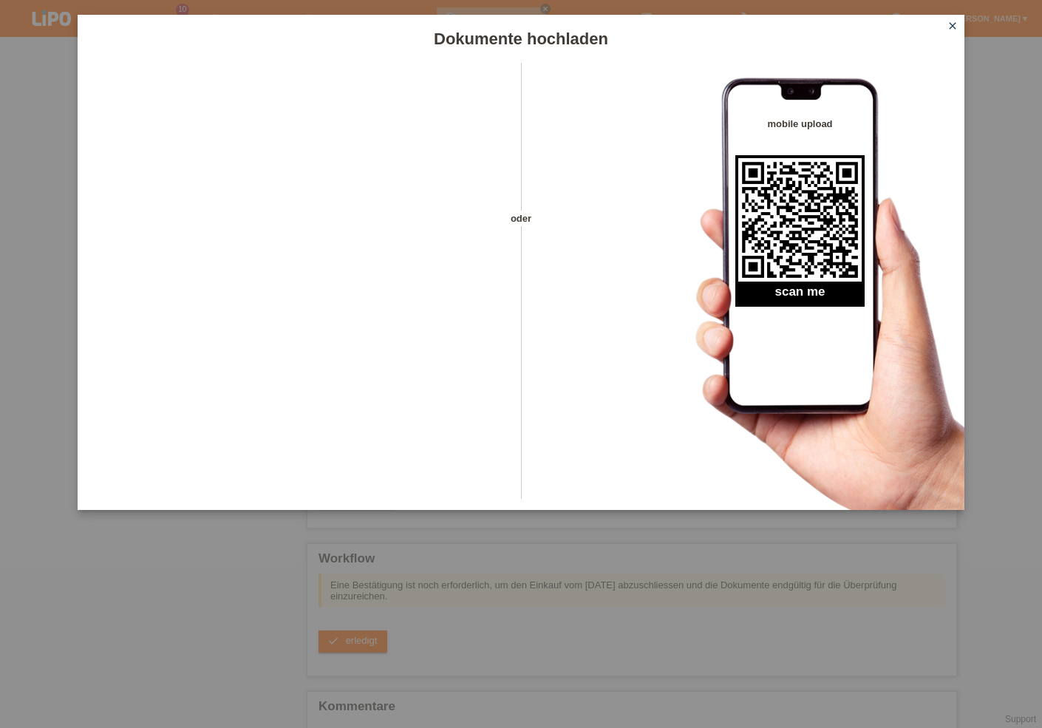
scroll to position [230, 0]
click at [187, 577] on div "Dokumente hochladen oder mobile upload scan me close" at bounding box center [521, 364] width 1042 height 728
click at [950, 27] on icon "close" at bounding box center [952, 26] width 12 height 12
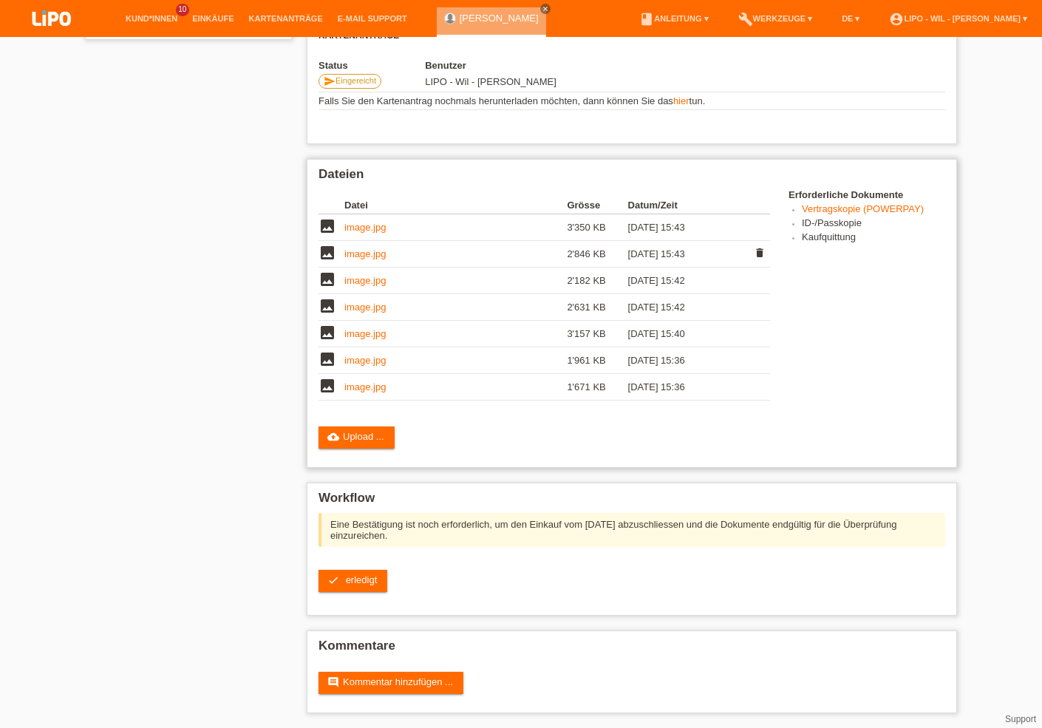
scroll to position [309, 0]
click at [352, 581] on span "erledigt" at bounding box center [362, 579] width 32 height 11
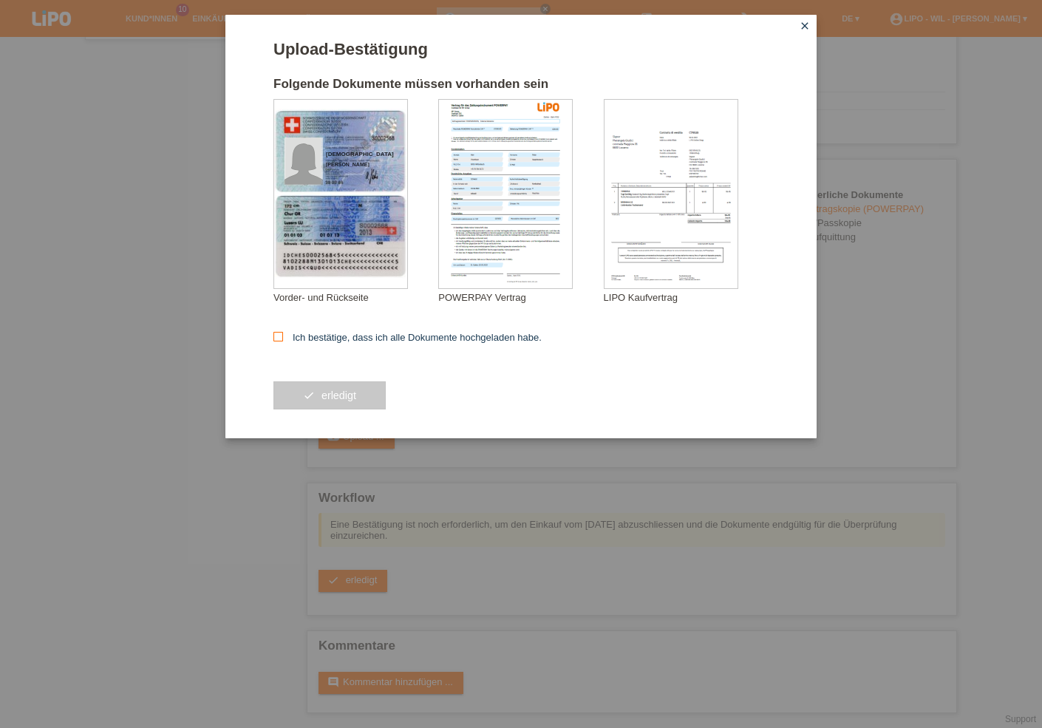
click at [317, 338] on label "Ich bestätige, dass ich alle Dokumente hochgeladen habe." at bounding box center [407, 337] width 268 height 11
click at [283, 338] on input "Ich bestätige, dass ich alle Dokumente hochgeladen habe." at bounding box center [278, 337] width 10 height 10
checkbox input "true"
click at [333, 395] on span "erledigt" at bounding box center [338, 395] width 35 height 12
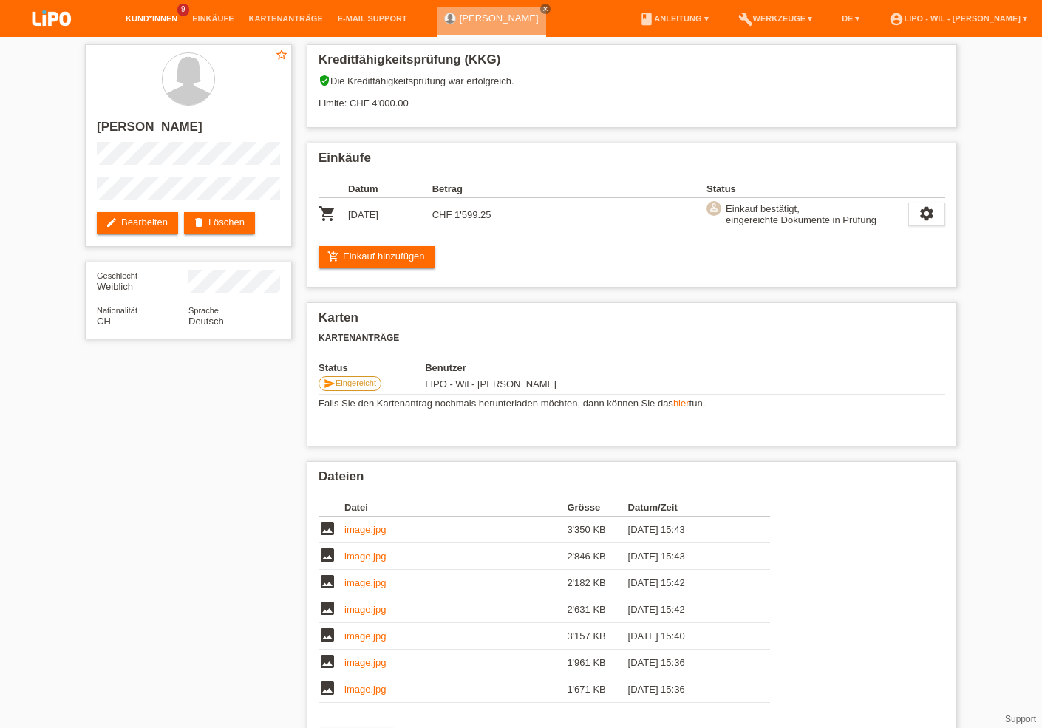
click at [180, 22] on link "Kund*innen" at bounding box center [151, 18] width 66 height 9
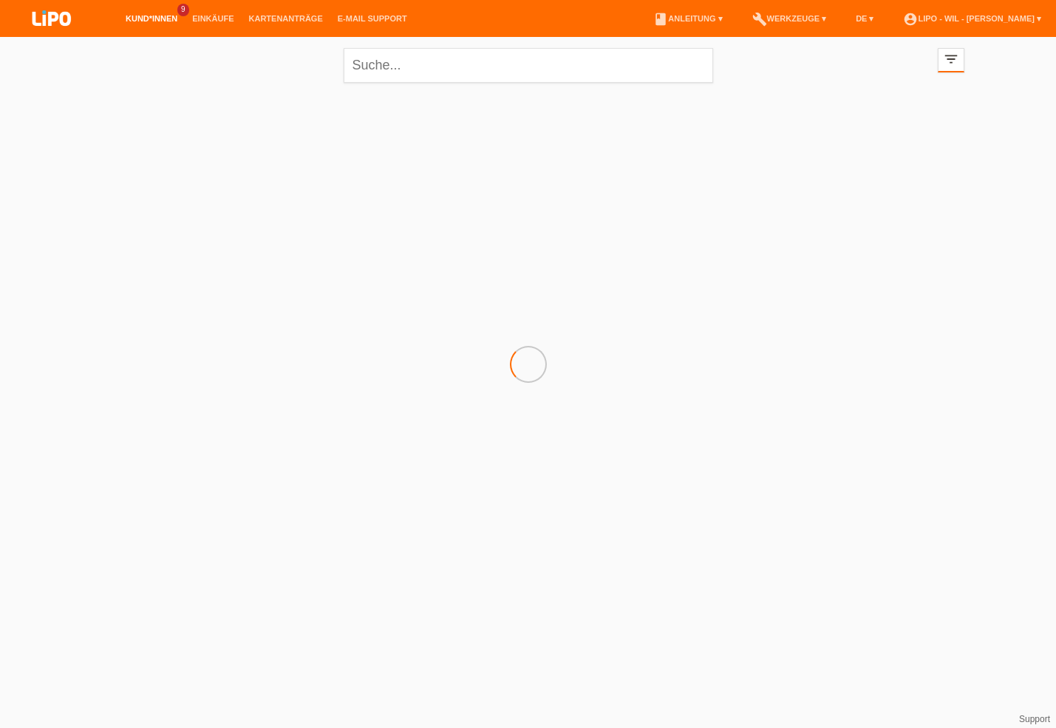
click at [218, 22] on link "Einkäufe" at bounding box center [213, 18] width 56 height 9
click at [1035, 16] on link "account_circle LIPO - Wil - [PERSON_NAME] ▾" at bounding box center [972, 18] width 153 height 9
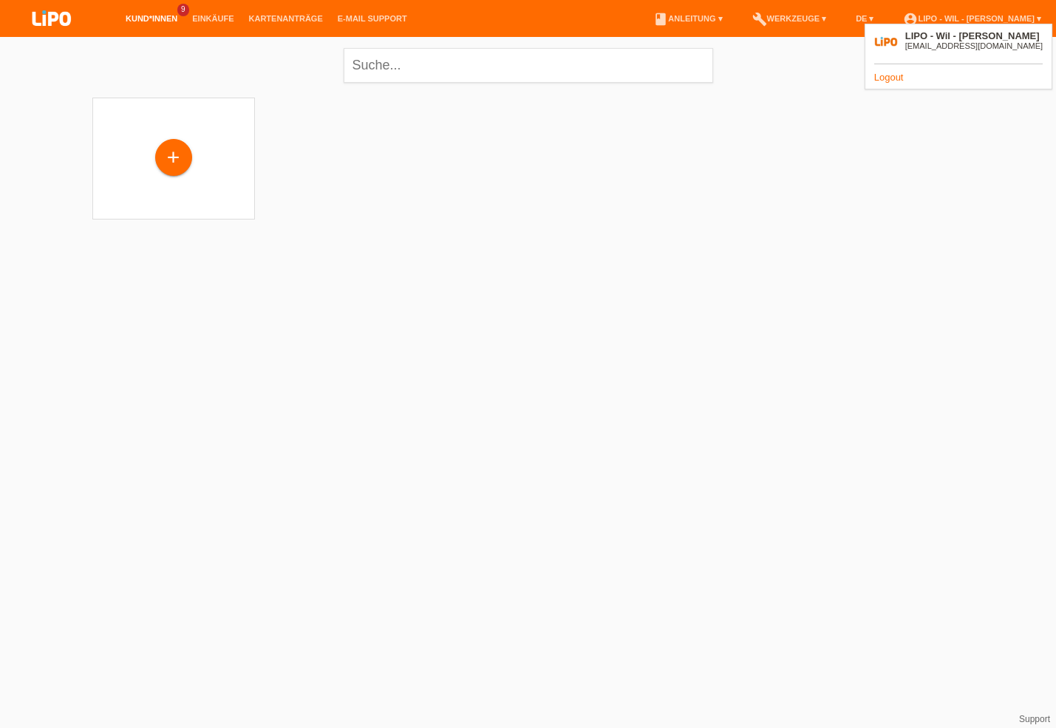
click at [887, 76] on link "Logout" at bounding box center [889, 77] width 30 height 11
